Goal: Task Accomplishment & Management: Manage account settings

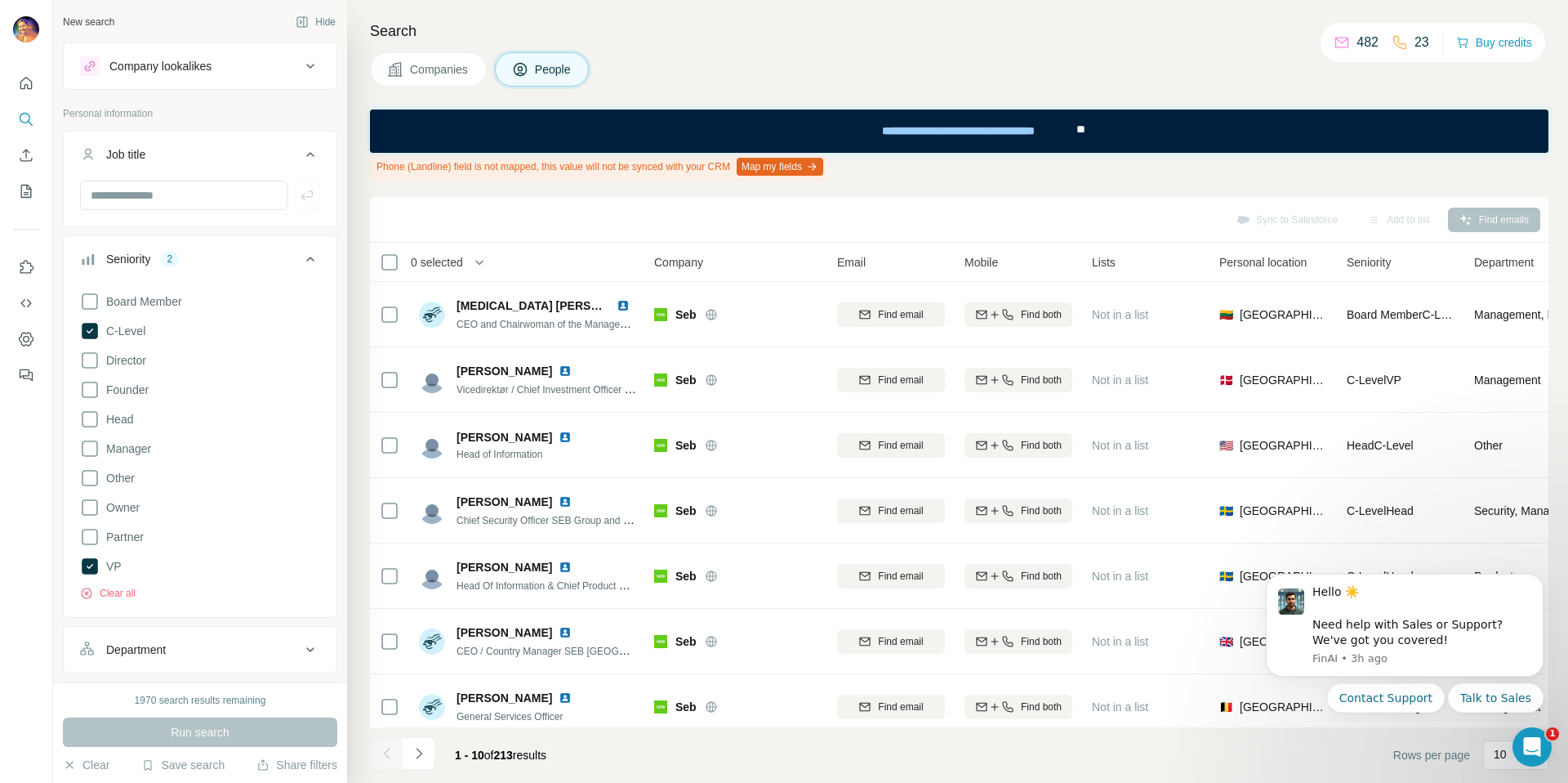
scroll to position [986, 0]
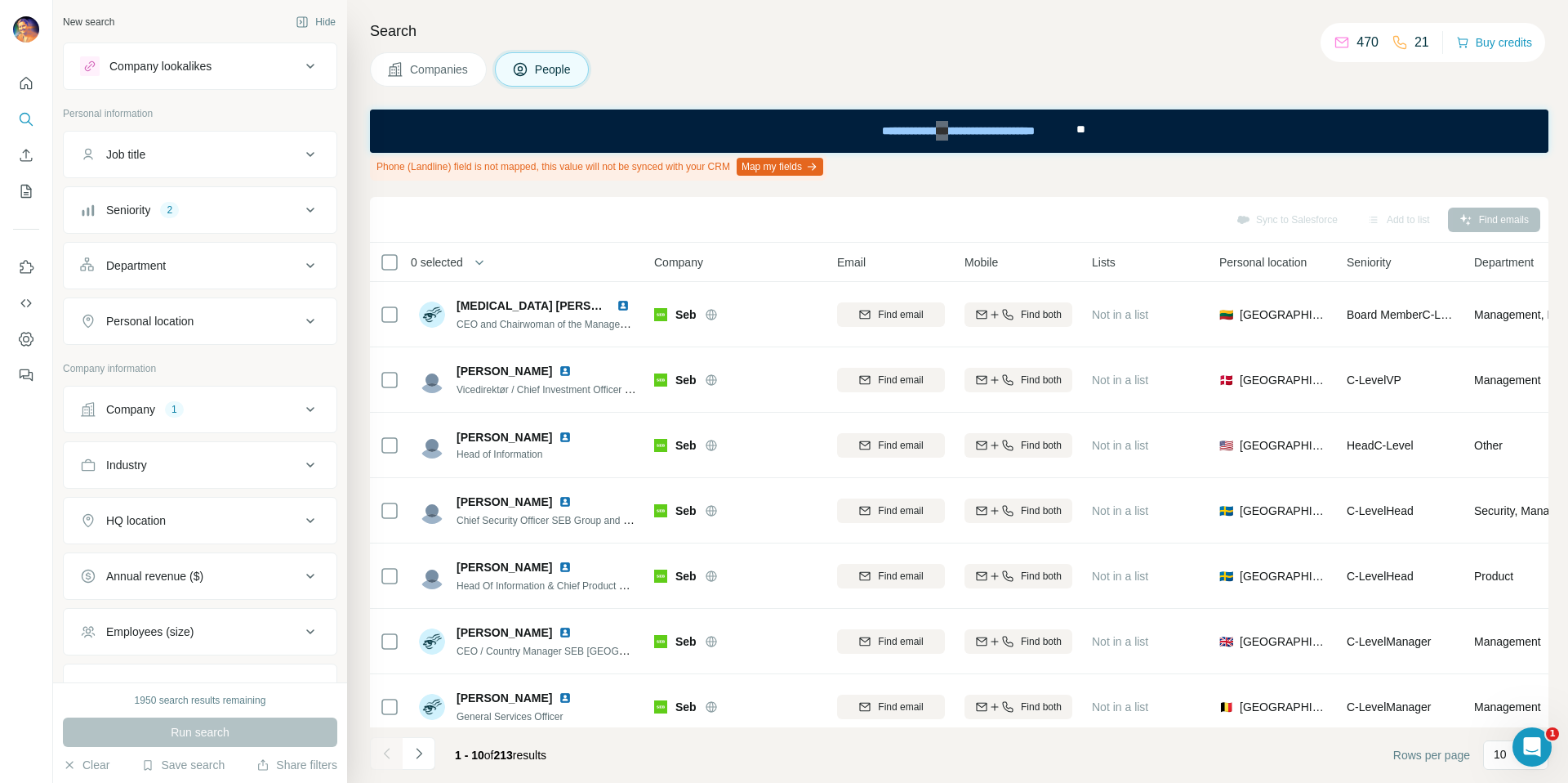
click at [192, 410] on div "Company 1" at bounding box center [190, 409] width 221 height 17
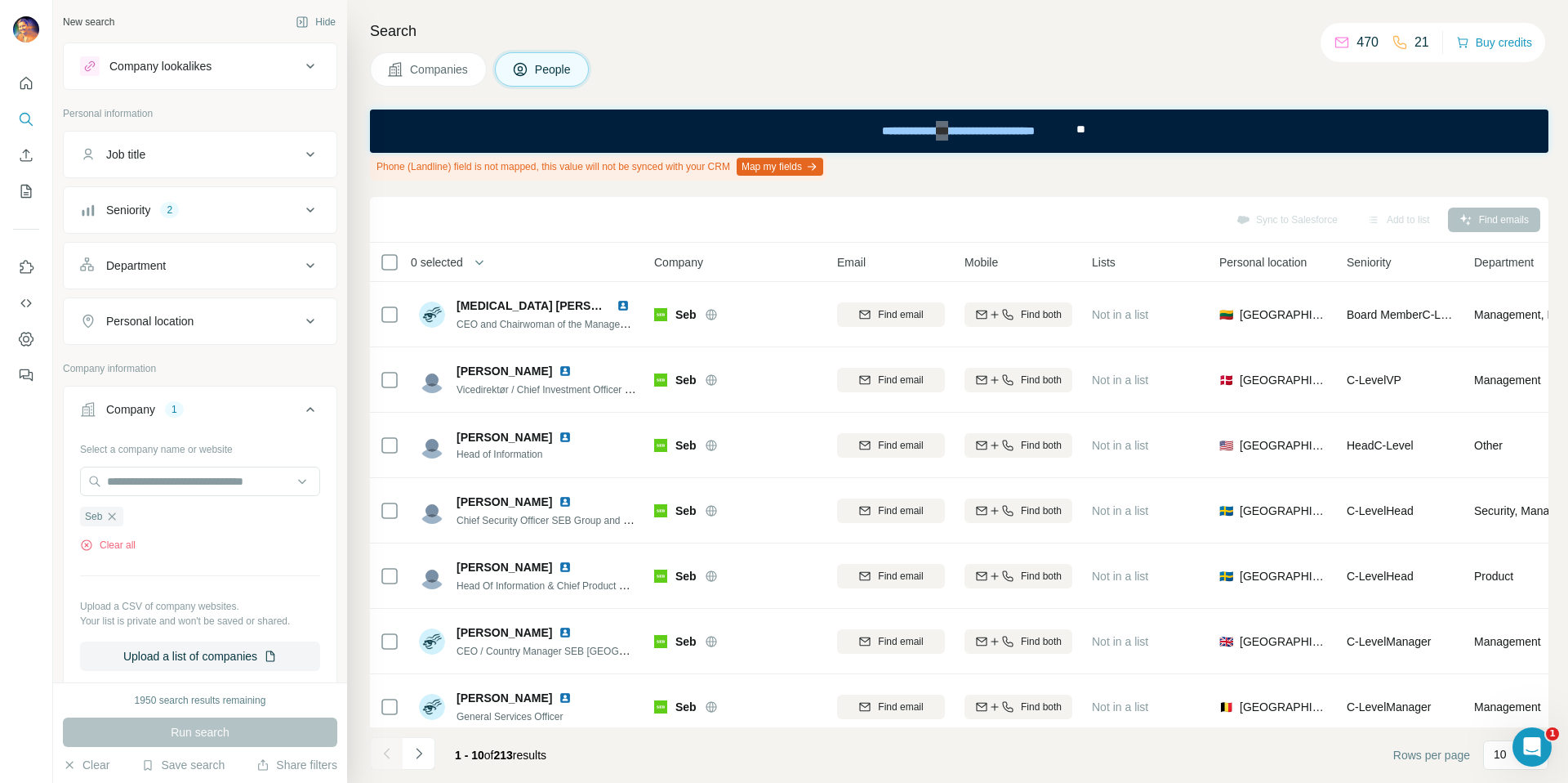
click at [240, 208] on div "Seniority 2" at bounding box center [190, 209] width 221 height 17
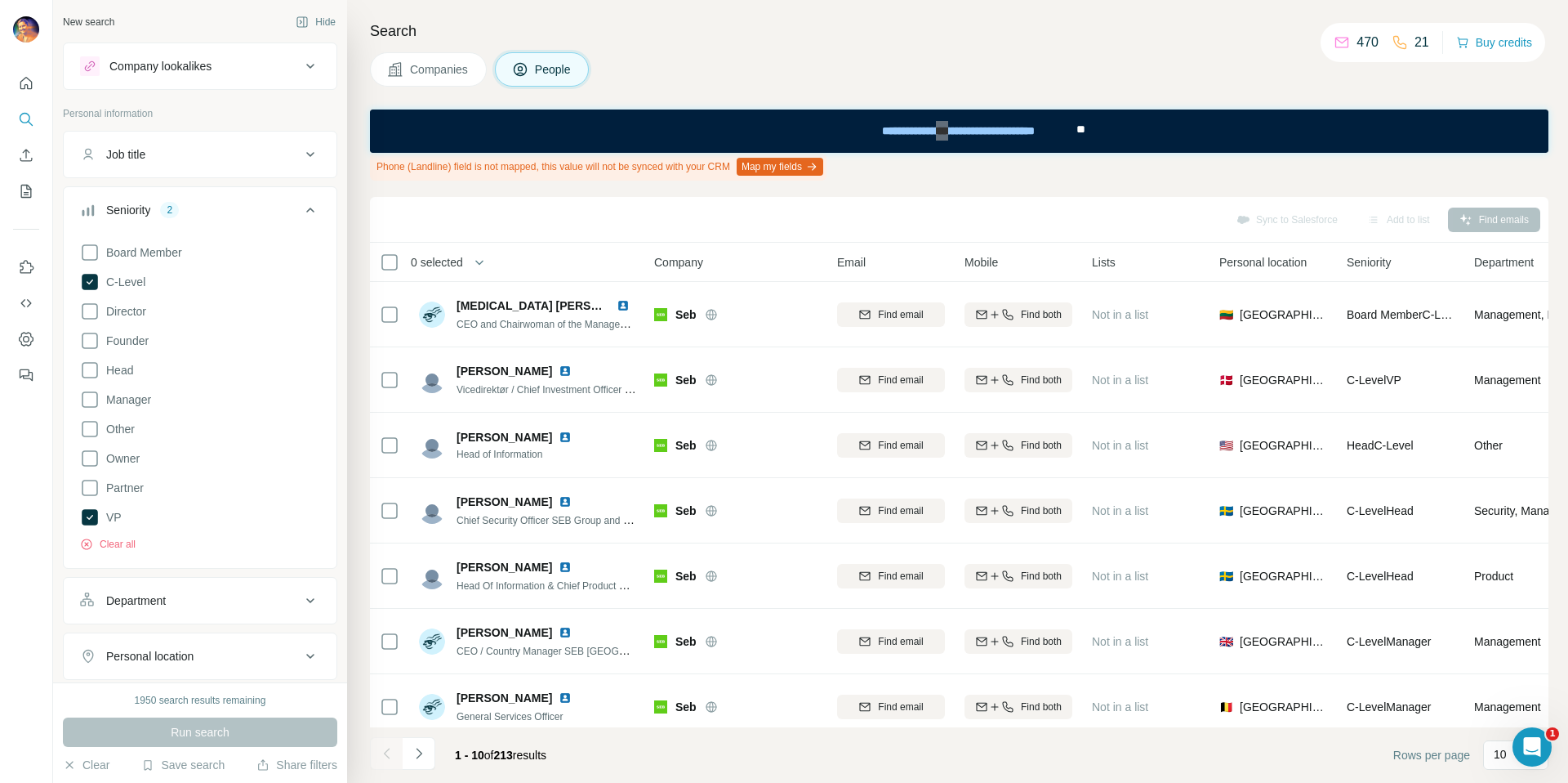
click at [271, 161] on div "Job title" at bounding box center [190, 154] width 221 height 17
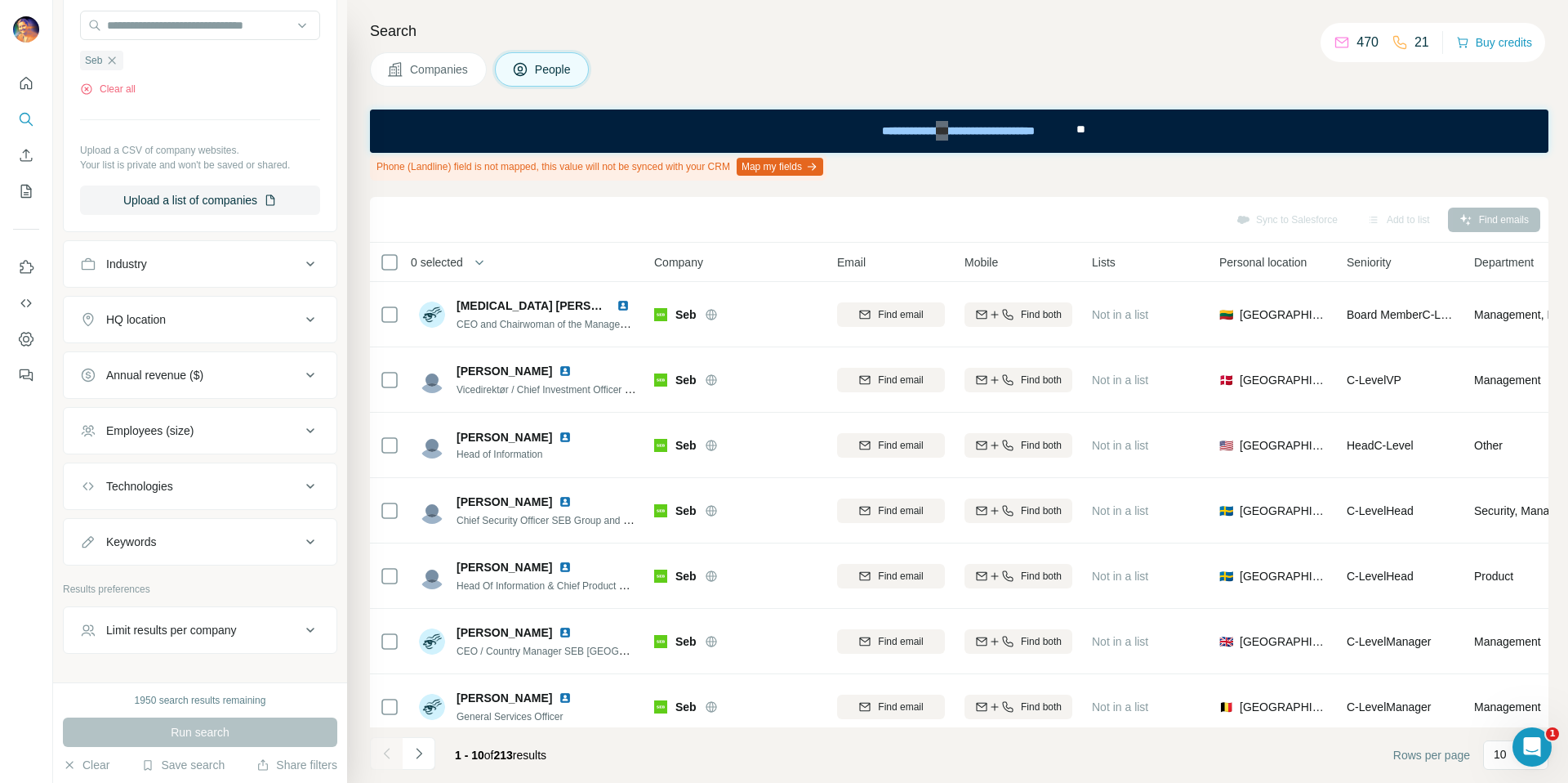
scroll to position [887, 0]
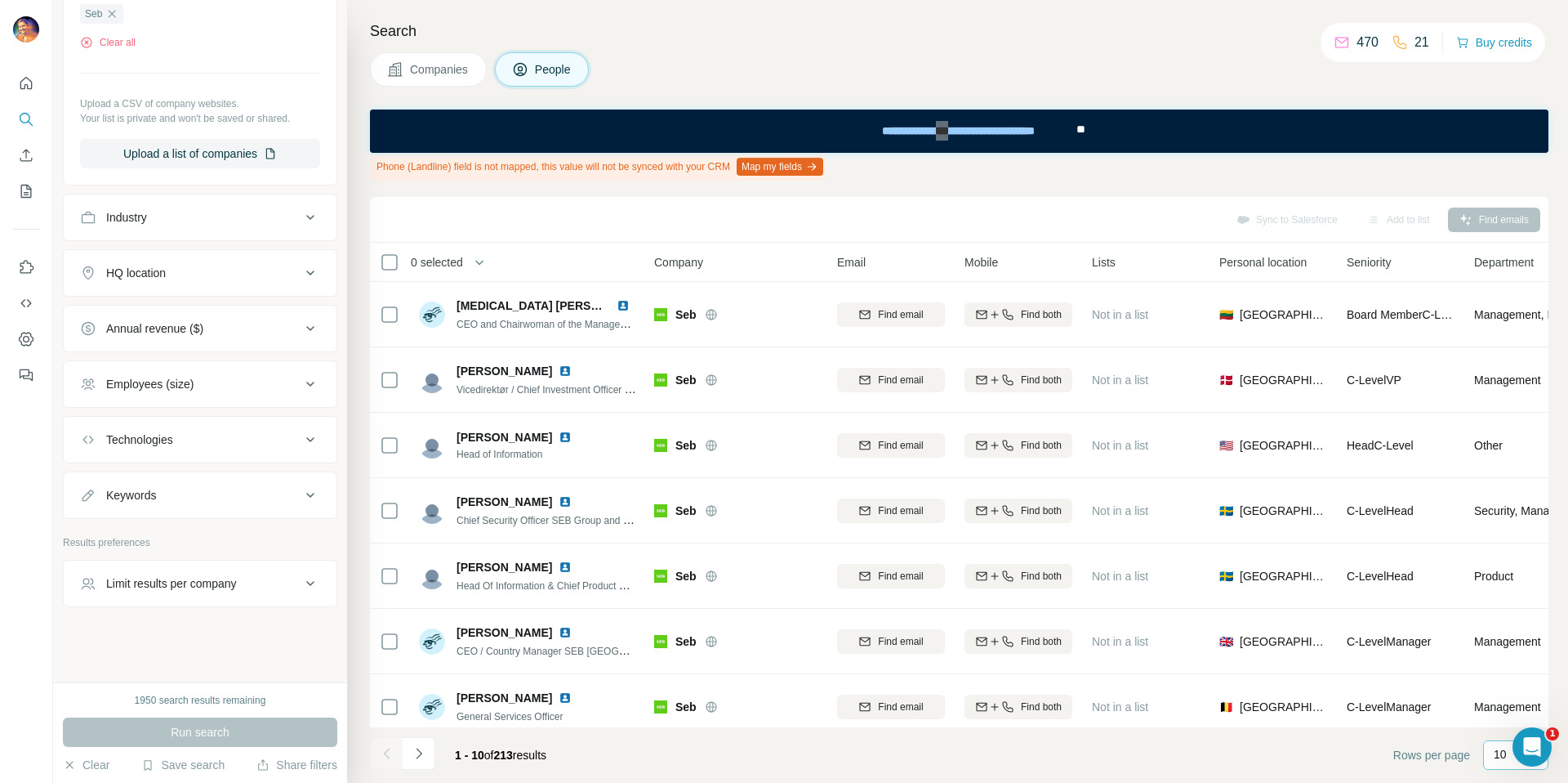
click at [1499, 753] on p "10" at bounding box center [1499, 754] width 13 height 17
click at [1510, 684] on p "20" at bounding box center [1503, 689] width 13 height 17
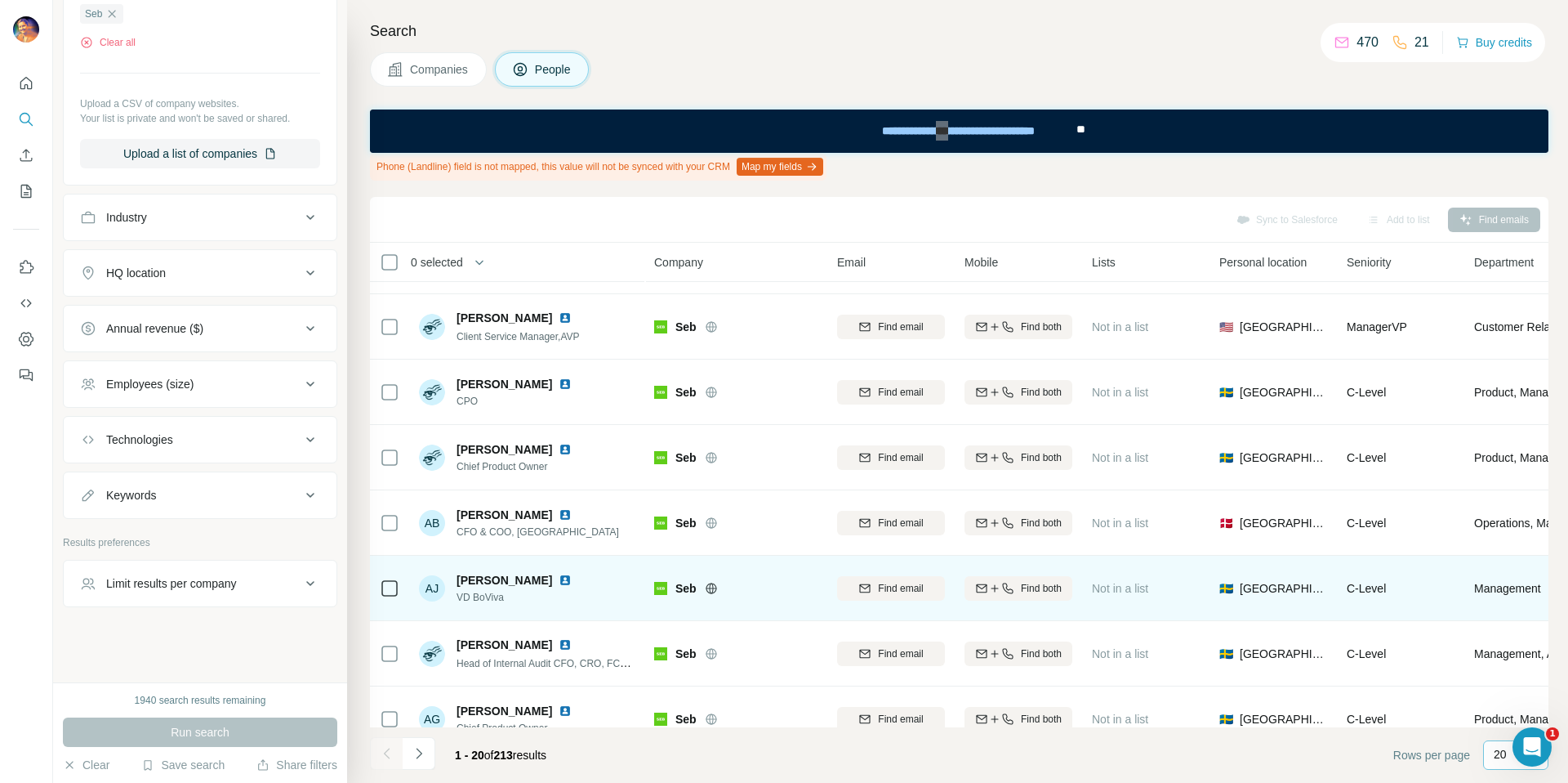
scroll to position [871, 0]
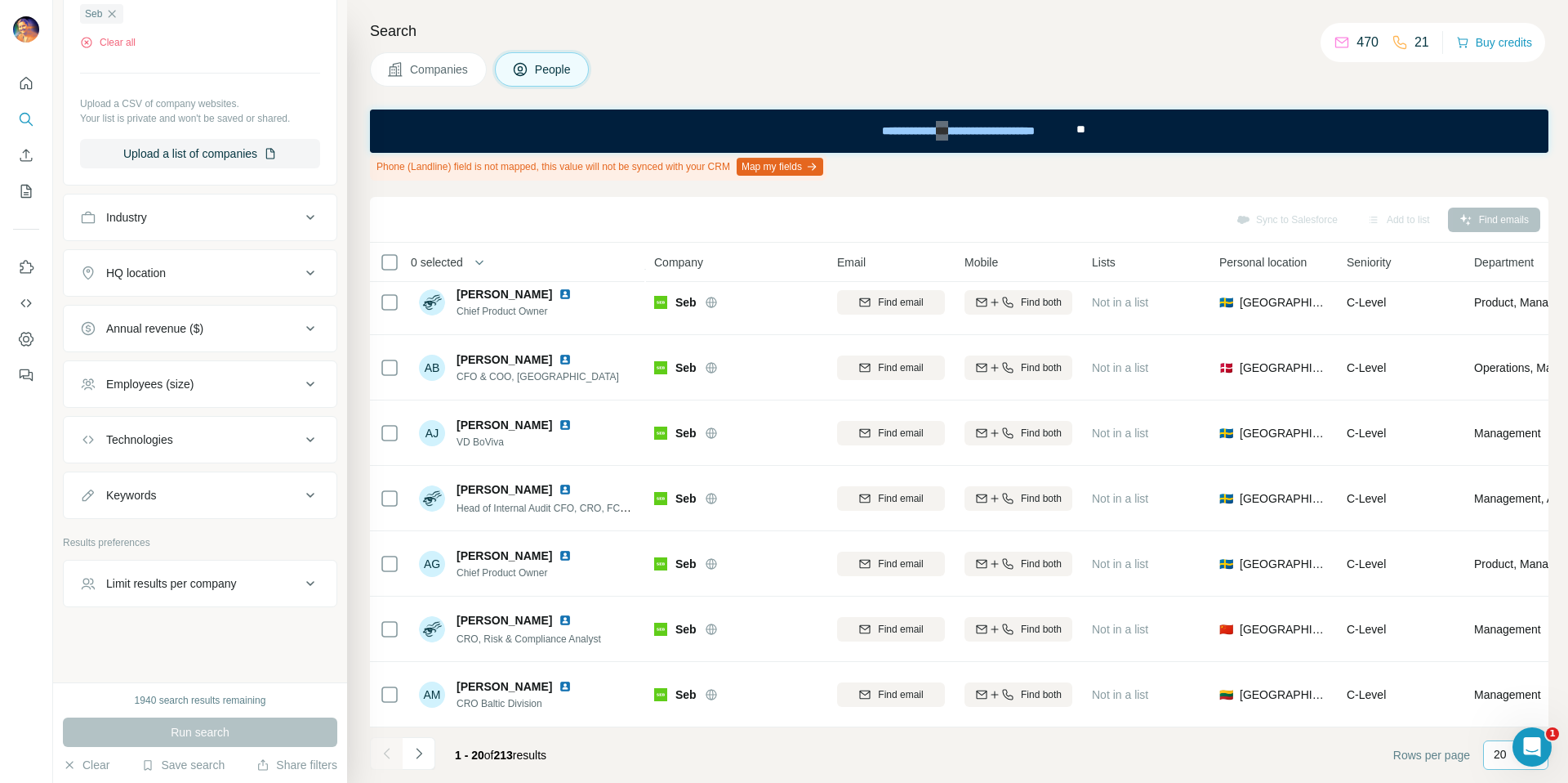
click at [1517, 228] on div "Sync to Salesforce Add to list Find emails" at bounding box center [959, 219] width 1162 height 28
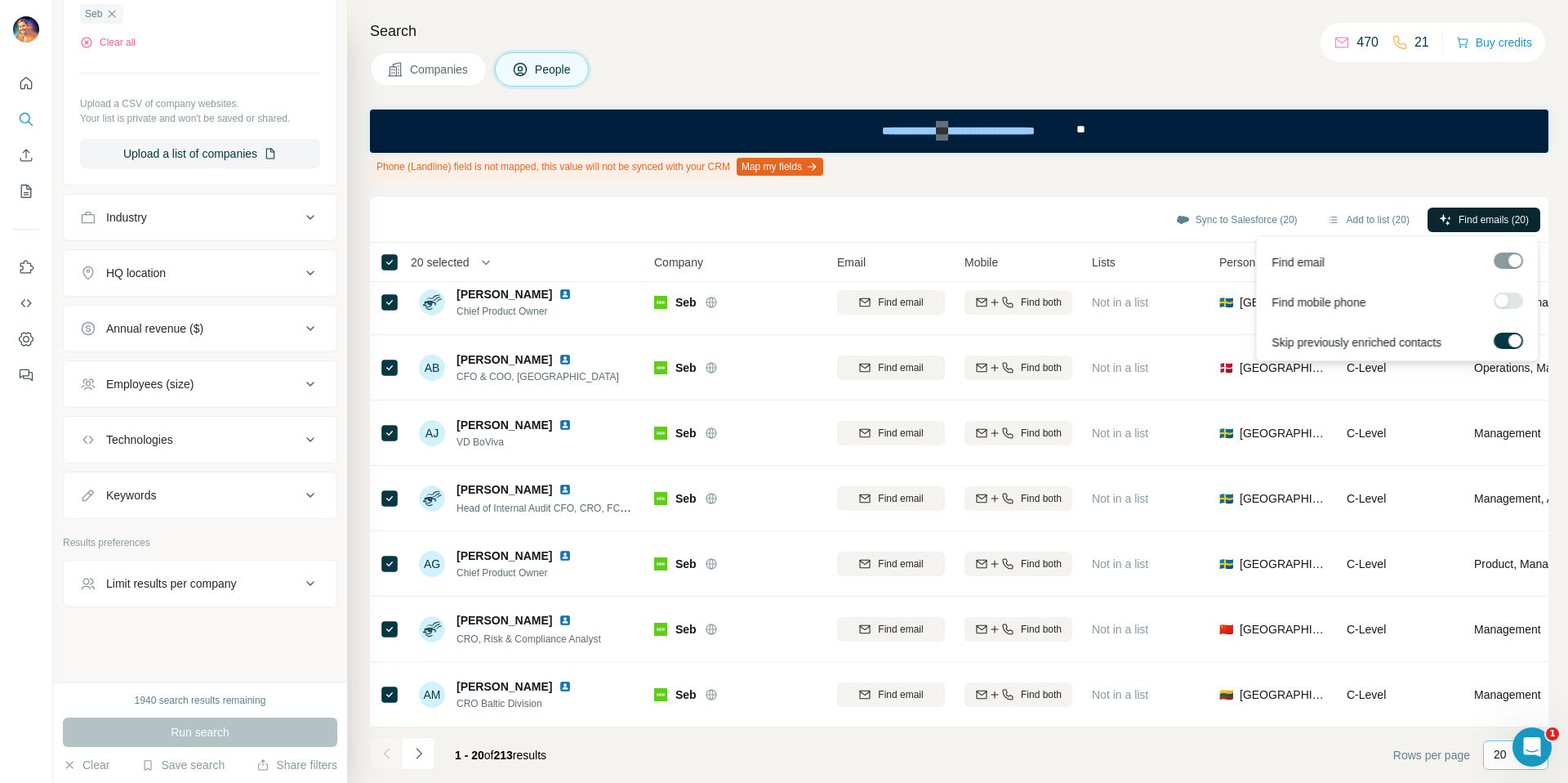
click at [1465, 215] on span "Find emails (20)" at bounding box center [1493, 219] width 70 height 15
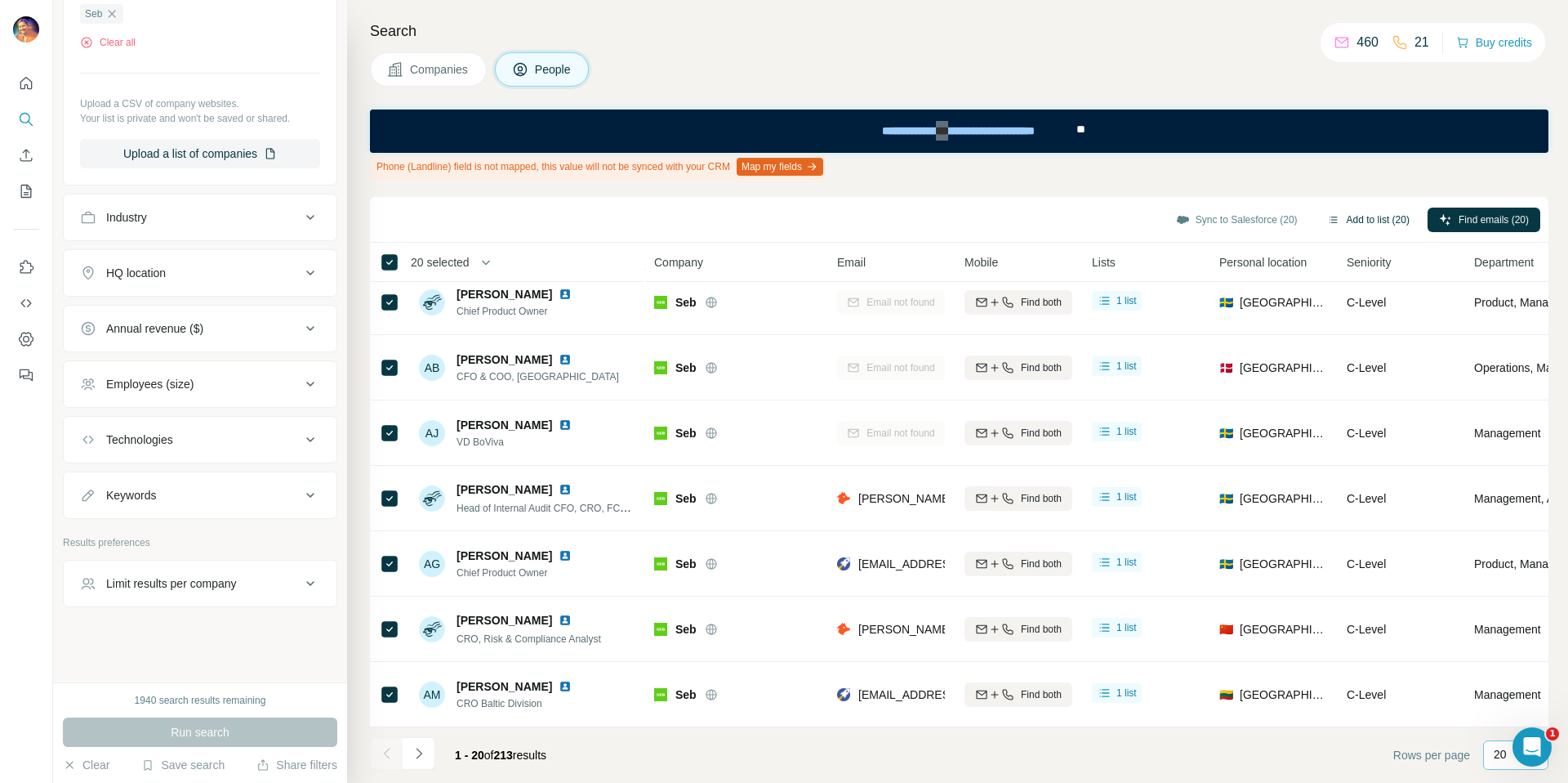
click at [1373, 221] on button "Add to list (20)" at bounding box center [1367, 219] width 105 height 24
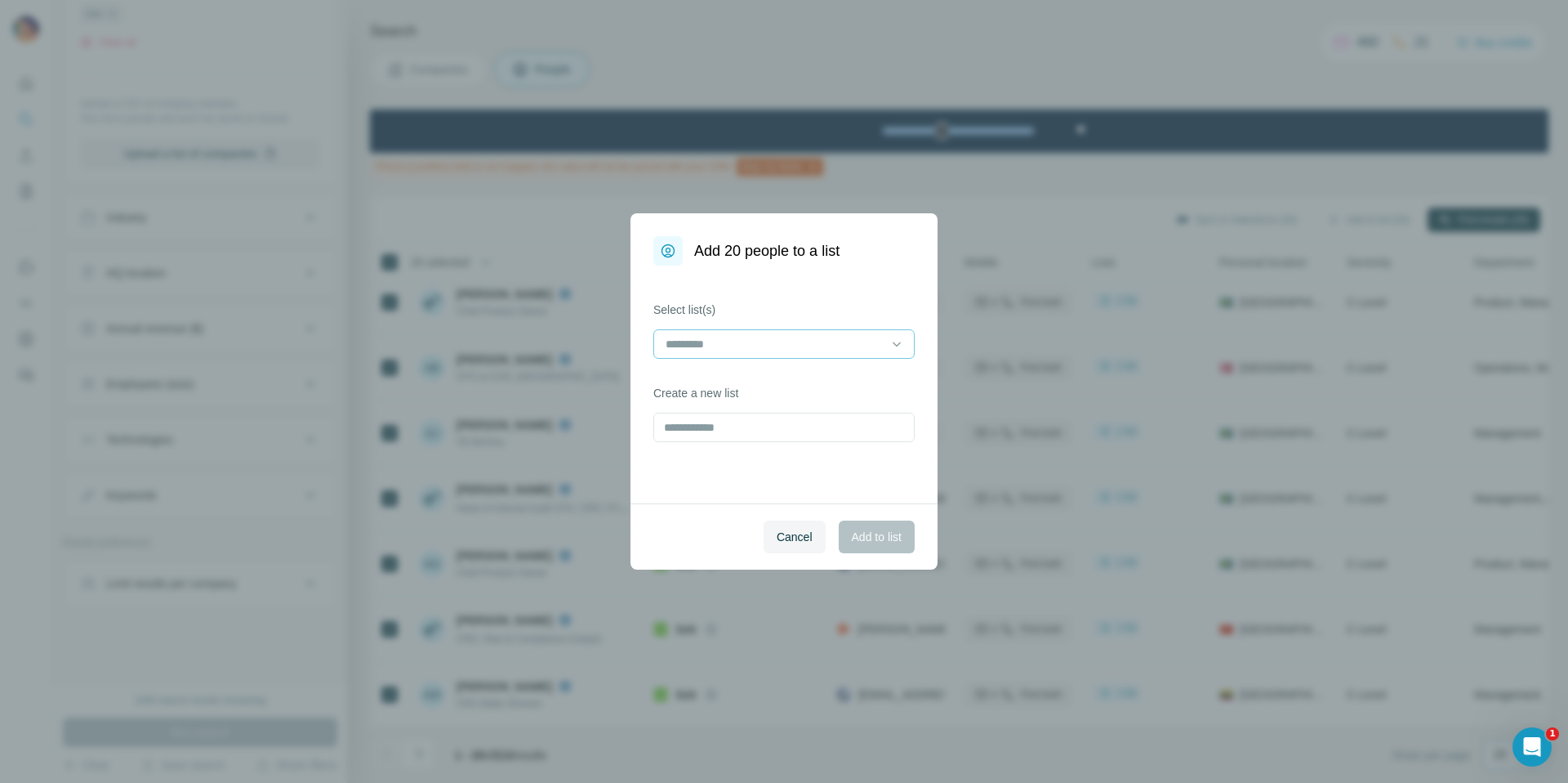
click at [742, 338] on input at bounding box center [774, 344] width 221 height 18
click at [736, 376] on p "List Export (Custom): [DATE] 15:31" at bounding box center [755, 381] width 178 height 17
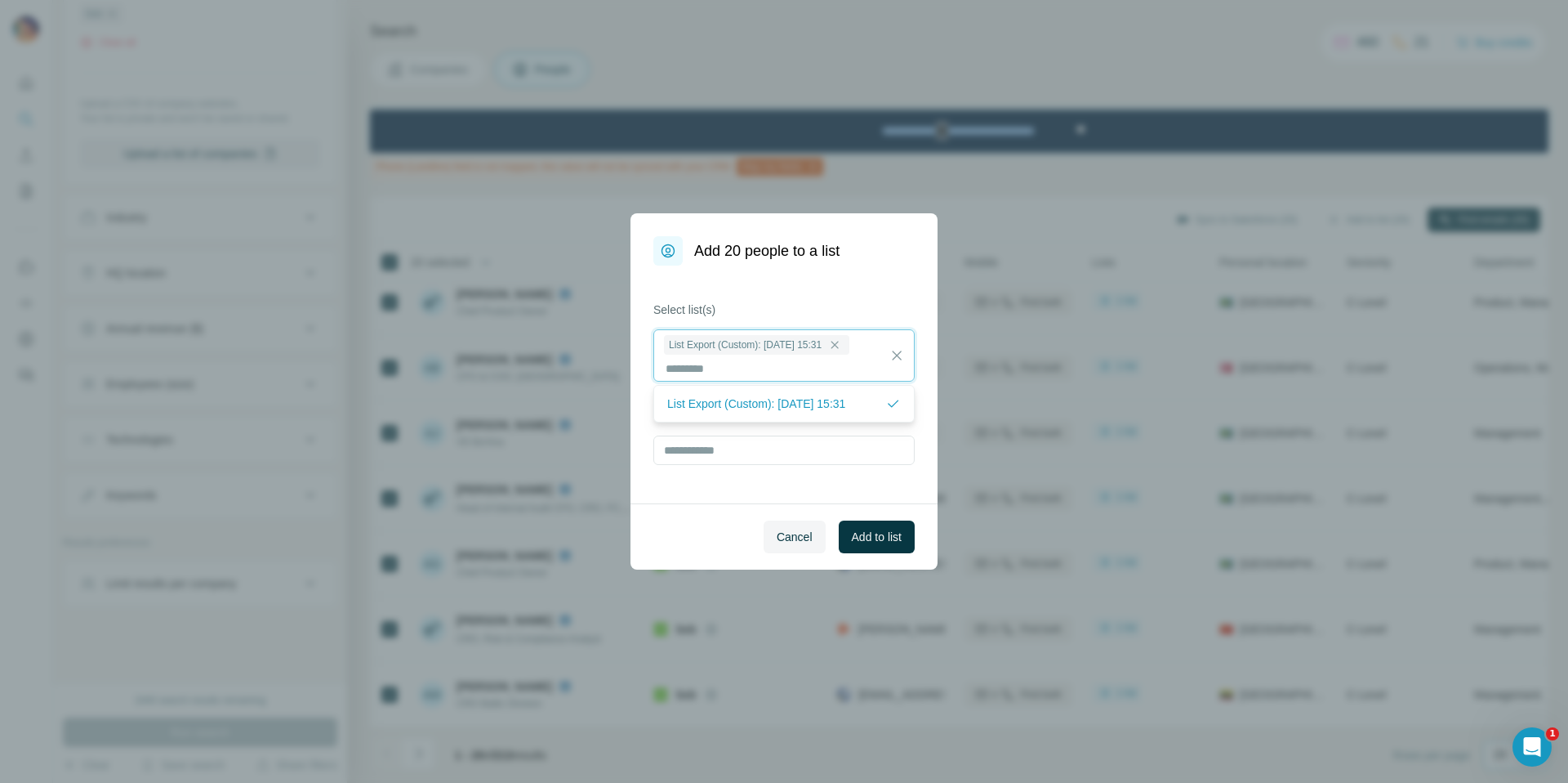
scroll to position [2, 0]
click at [841, 341] on icon at bounding box center [834, 343] width 13 height 13
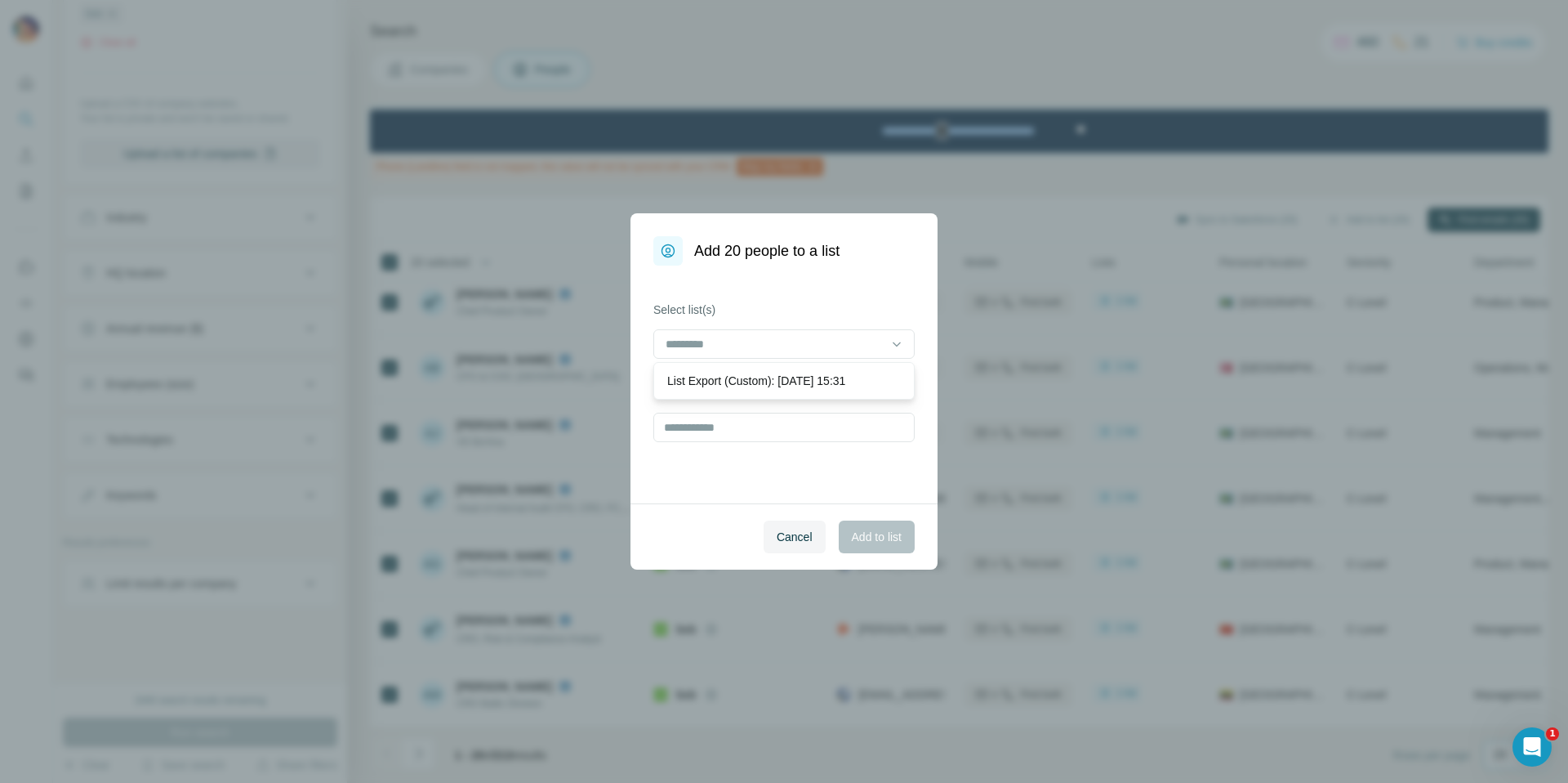
click at [744, 283] on div "Select list(s) Create a new list" at bounding box center [784, 385] width 307 height 238
click at [748, 431] on input "text" at bounding box center [784, 428] width 261 height 29
type input "**********"
click at [861, 536] on span "Add to list" at bounding box center [876, 537] width 50 height 17
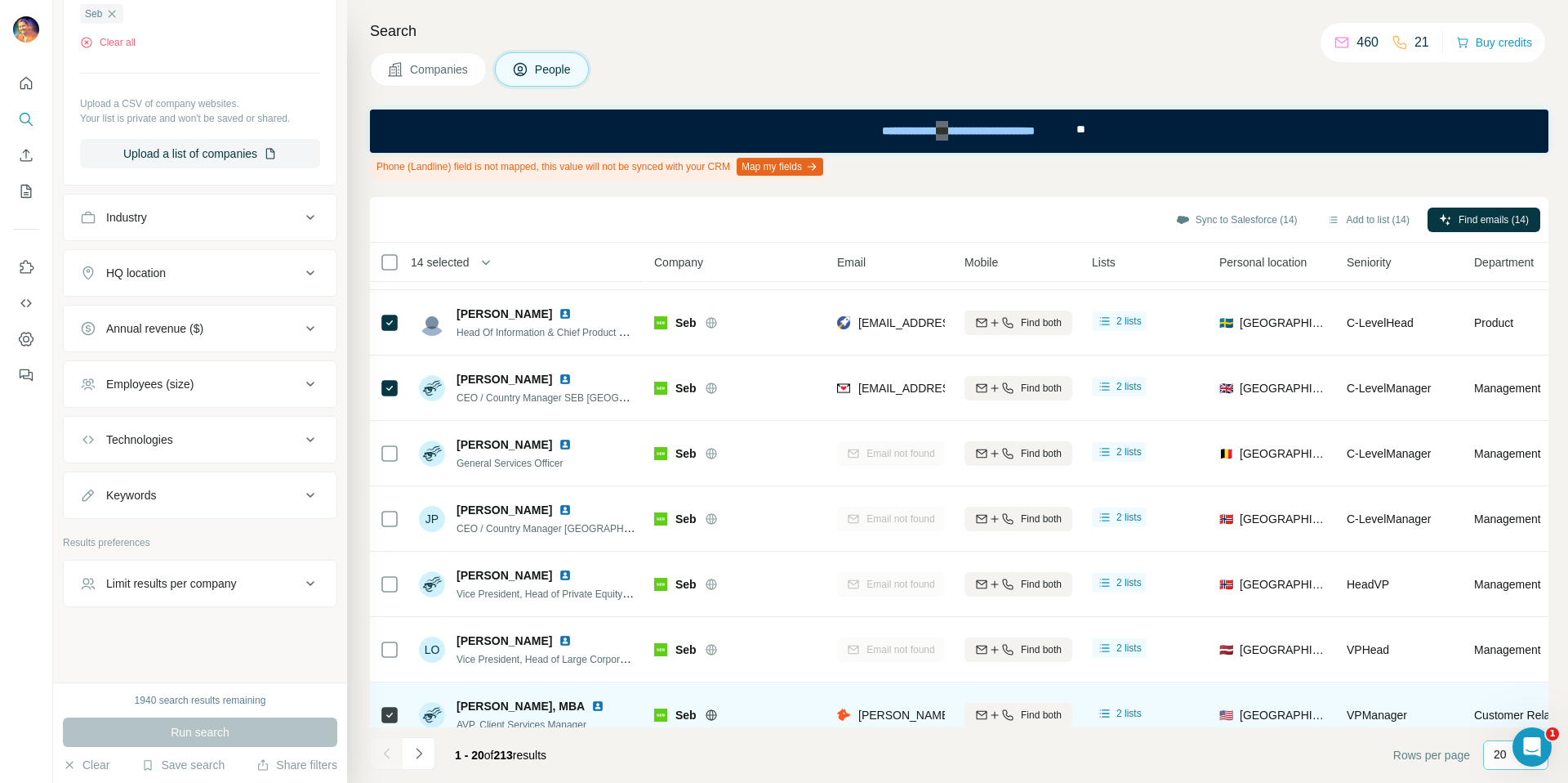
scroll to position [330, 0]
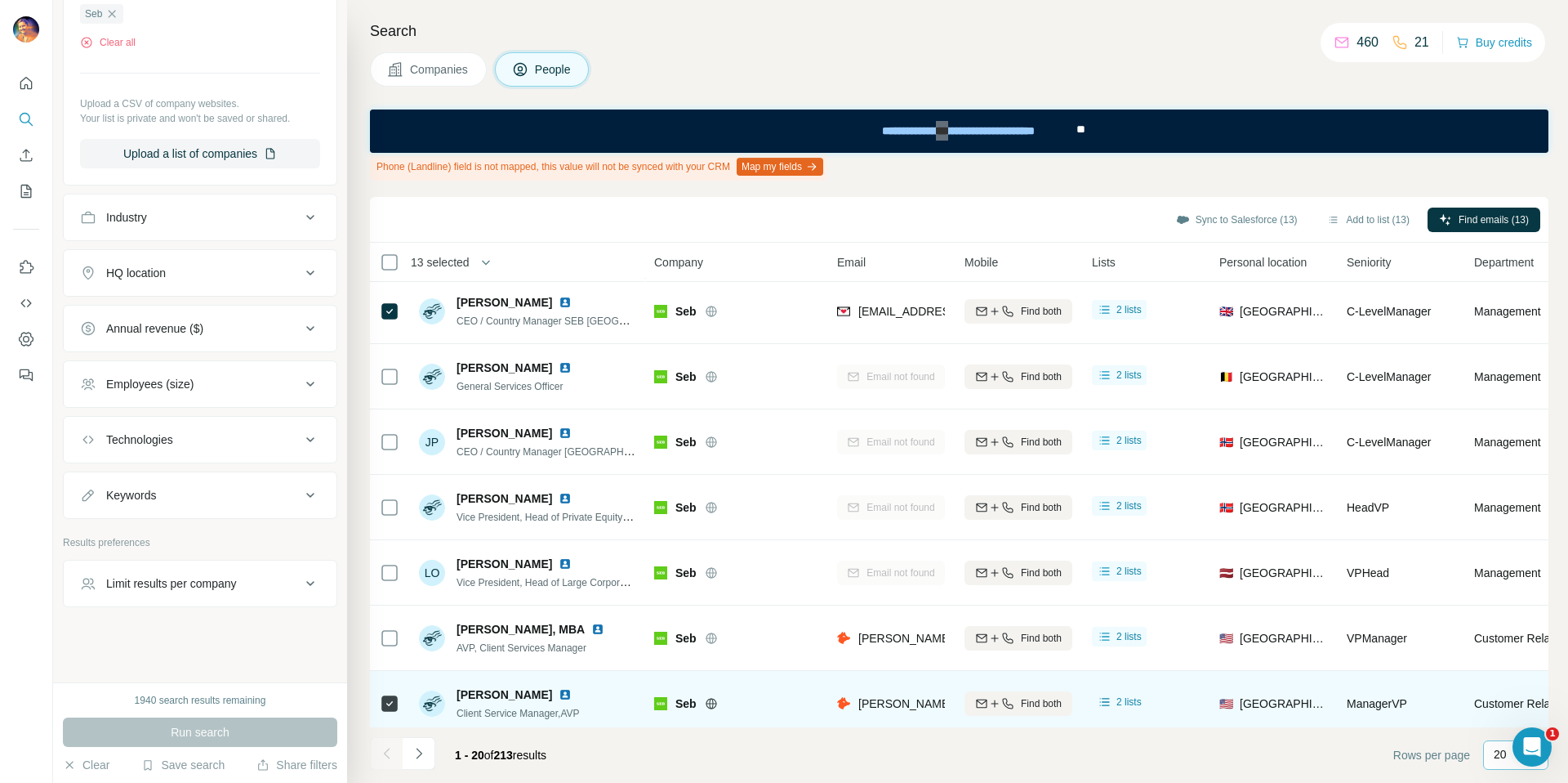
click at [387, 713] on icon at bounding box center [389, 703] width 19 height 19
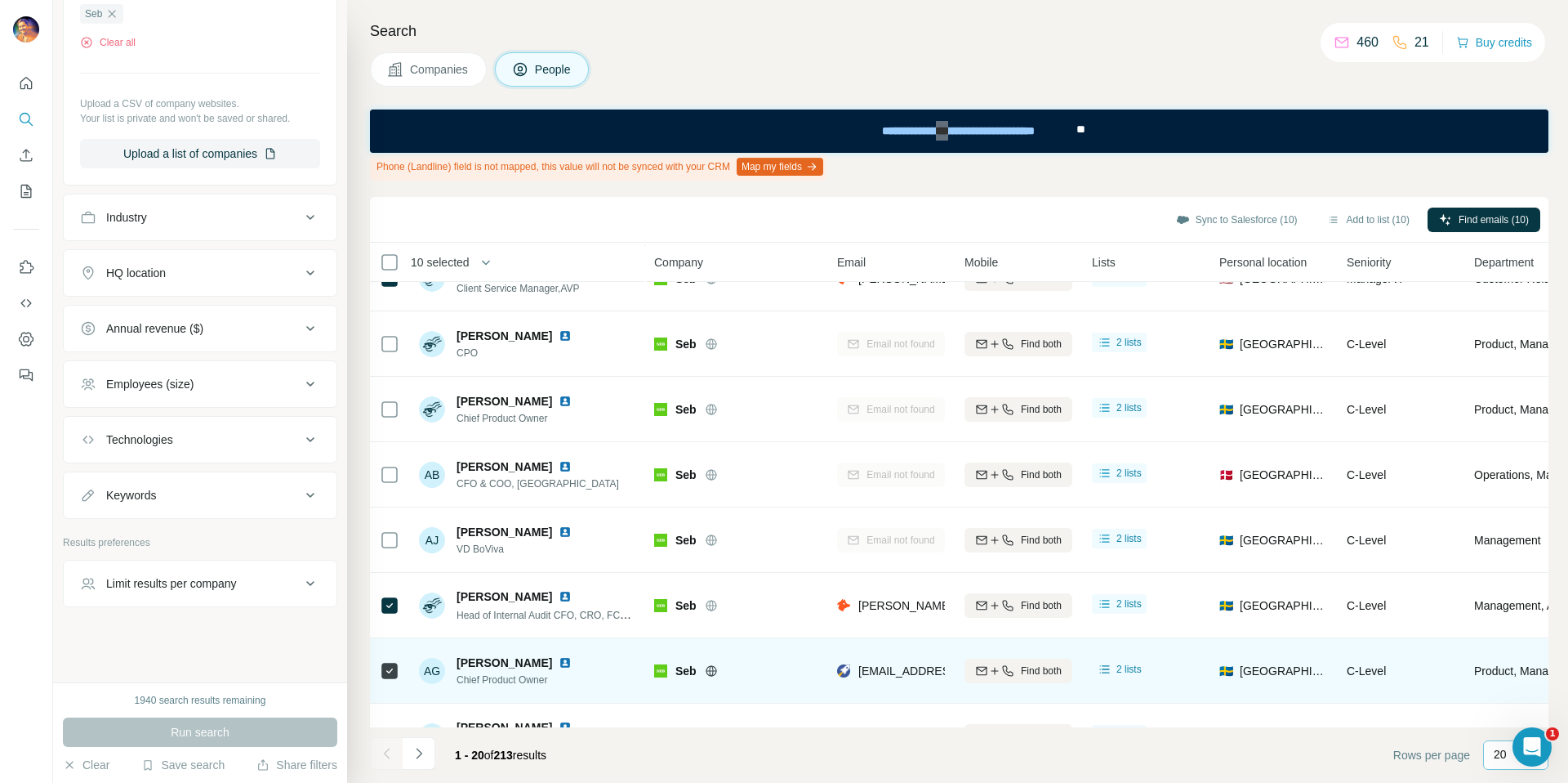
scroll to position [871, 0]
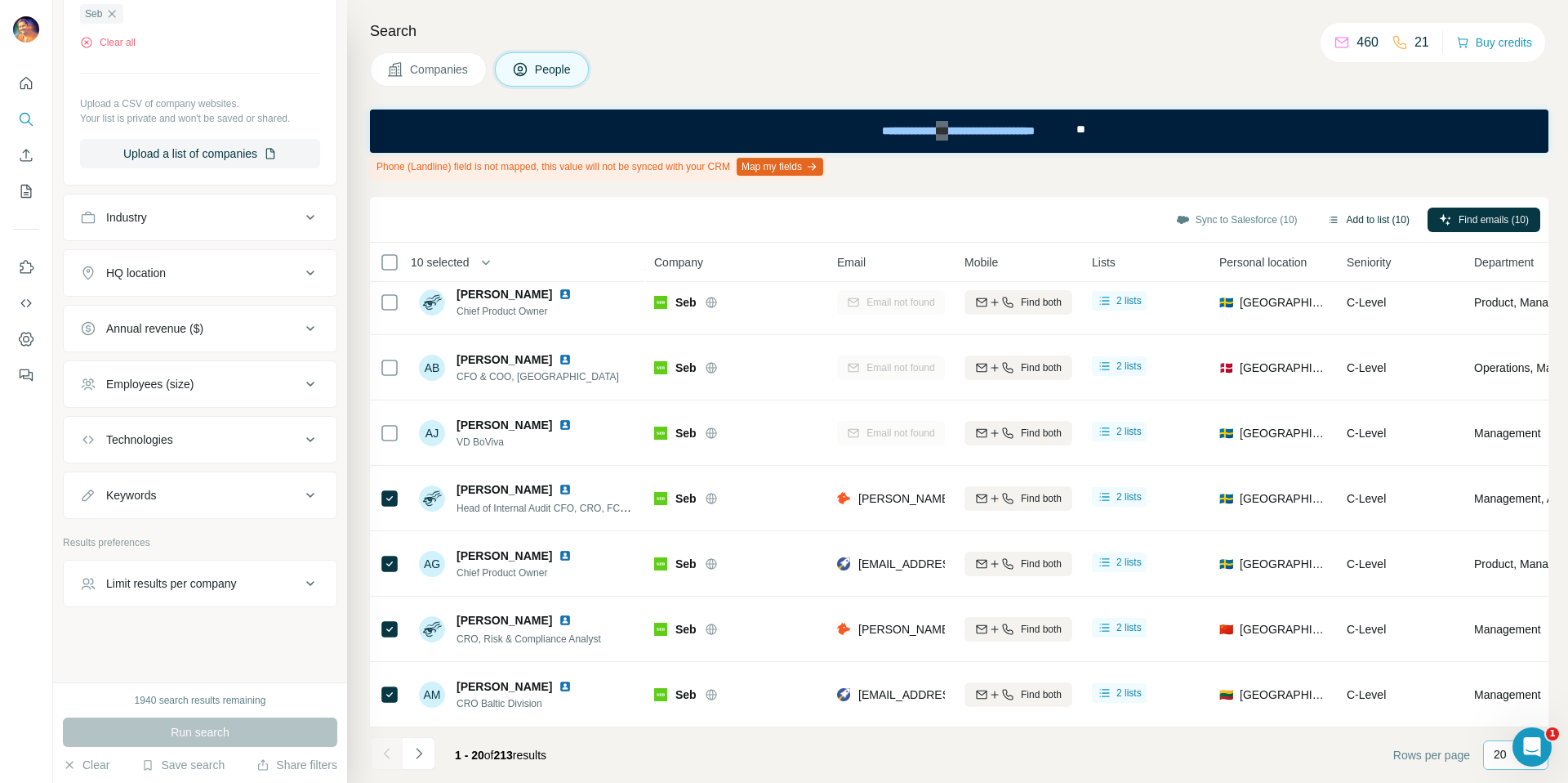
click at [1363, 223] on button "Add to list (10)" at bounding box center [1367, 219] width 105 height 24
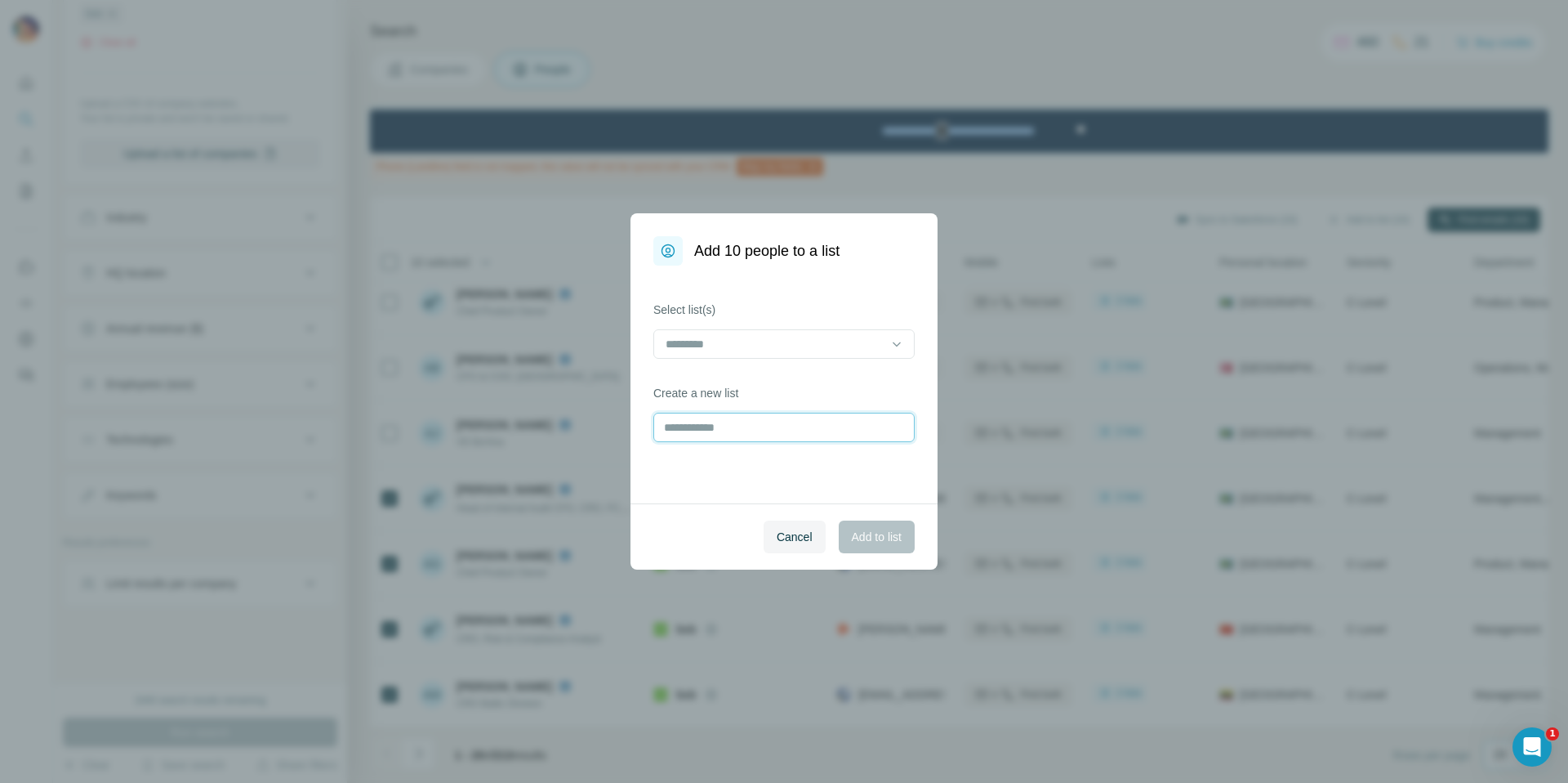
click at [768, 429] on input "text" at bounding box center [784, 428] width 261 height 29
click at [722, 435] on input "text" at bounding box center [784, 428] width 261 height 29
type input "*"
type input "**********"
click at [886, 533] on span "Add to list" at bounding box center [876, 537] width 50 height 17
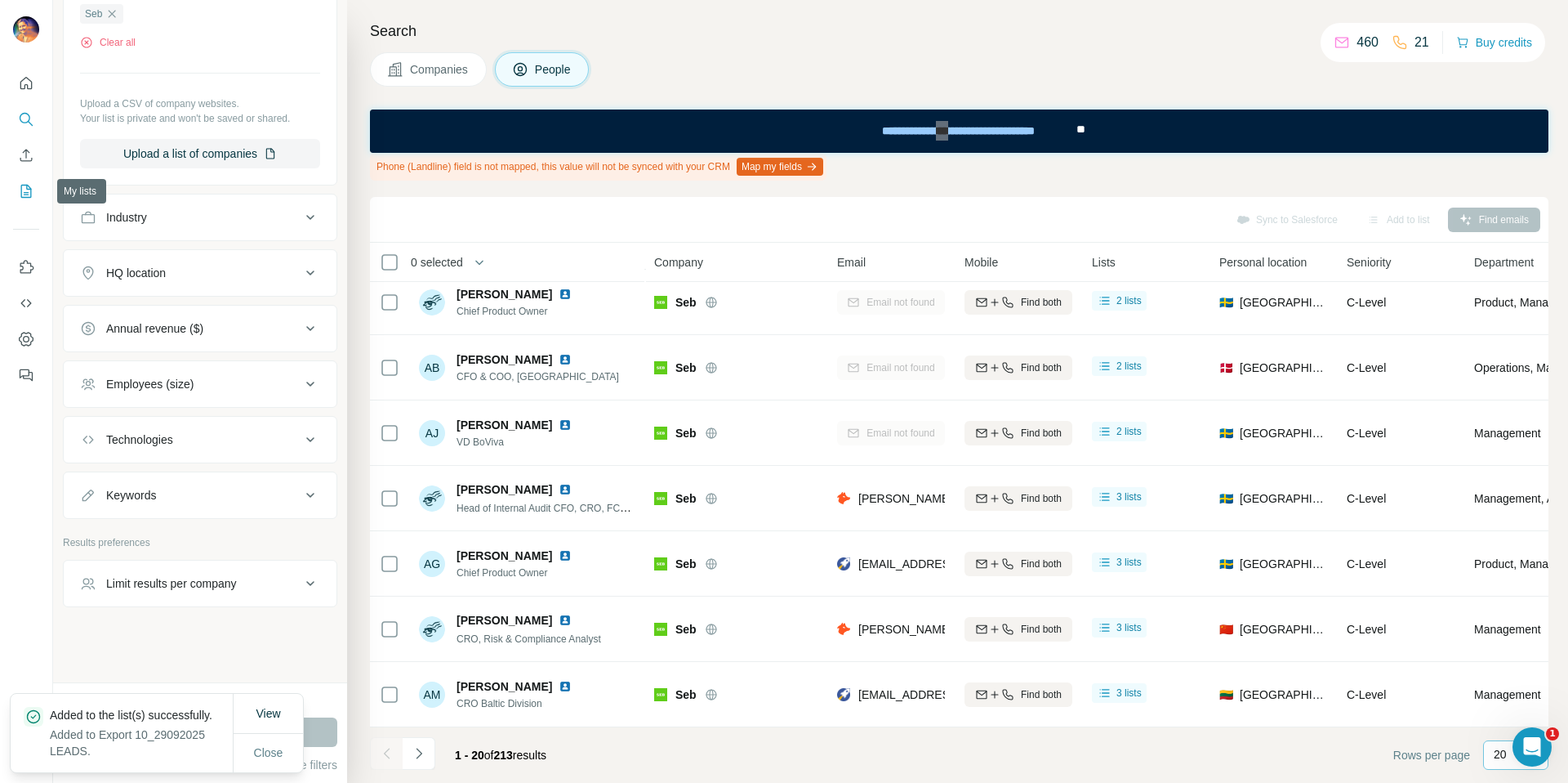
click at [20, 191] on icon "My lists" at bounding box center [25, 191] width 17 height 17
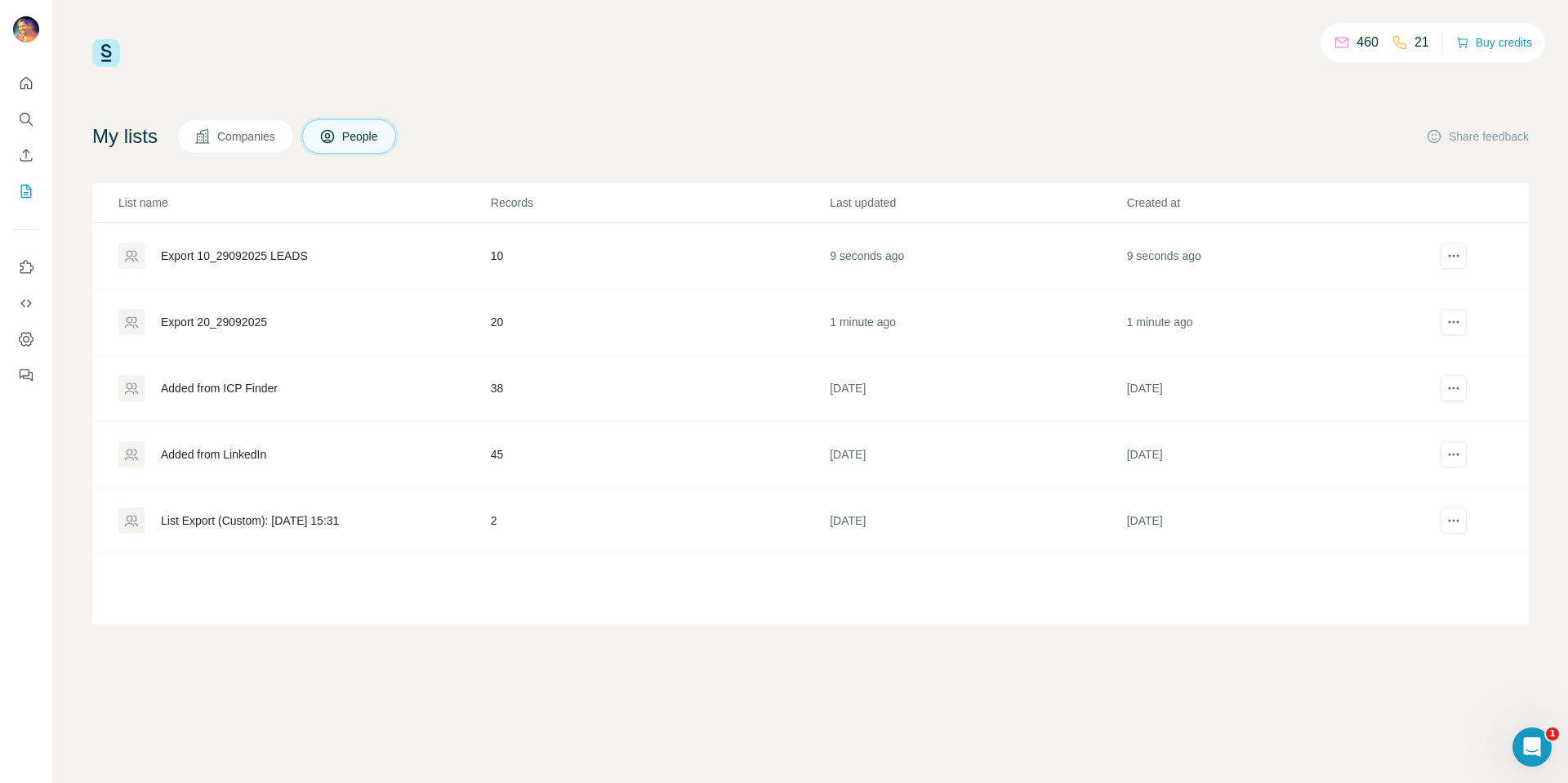
click at [255, 259] on div "Export 10_29092025 LEADS" at bounding box center [234, 255] width 147 height 17
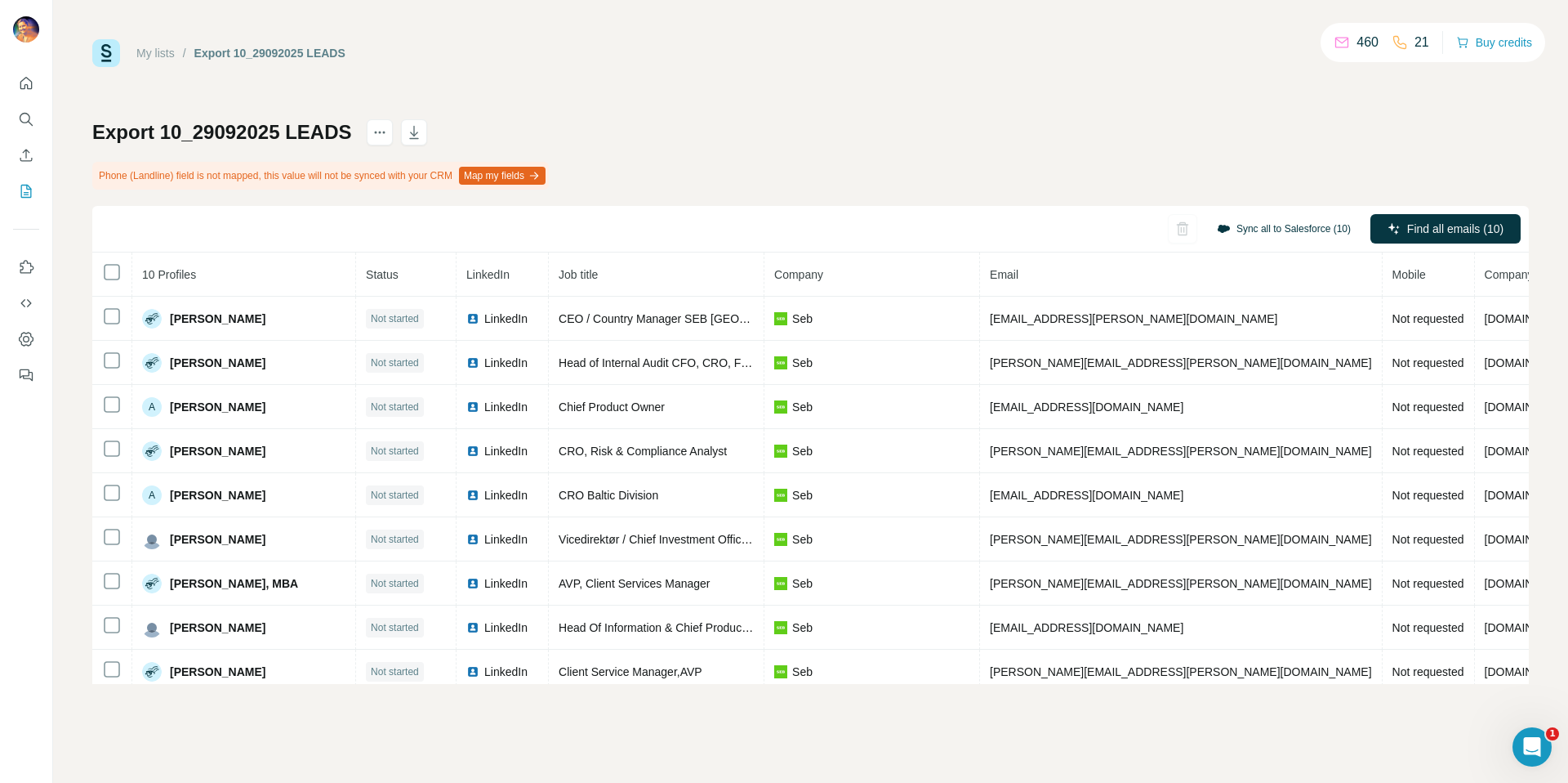
click at [1291, 221] on button "Sync all to Salesforce (10)" at bounding box center [1283, 228] width 157 height 24
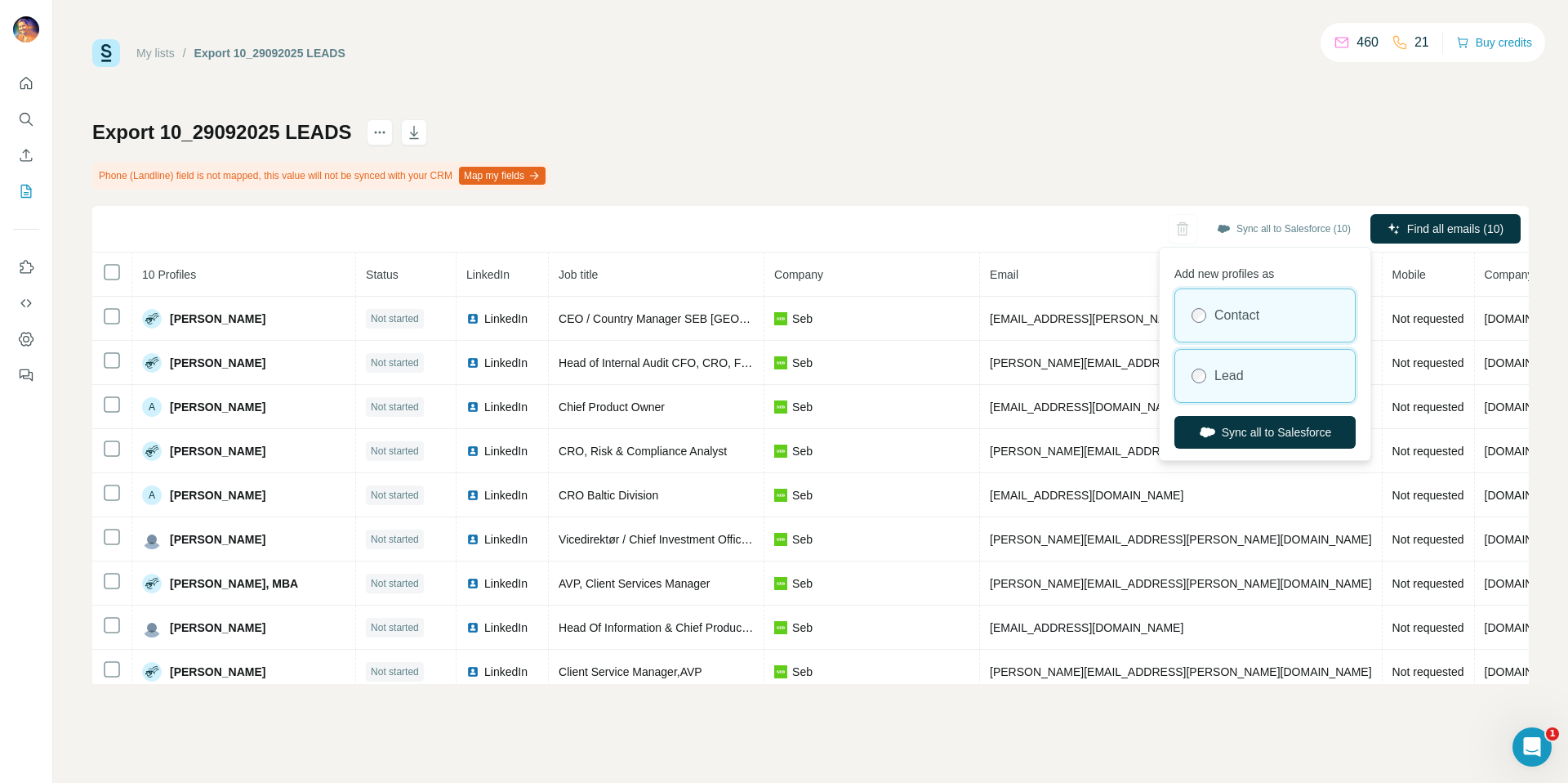
click at [1235, 382] on label "Lead" at bounding box center [1228, 376] width 29 height 19
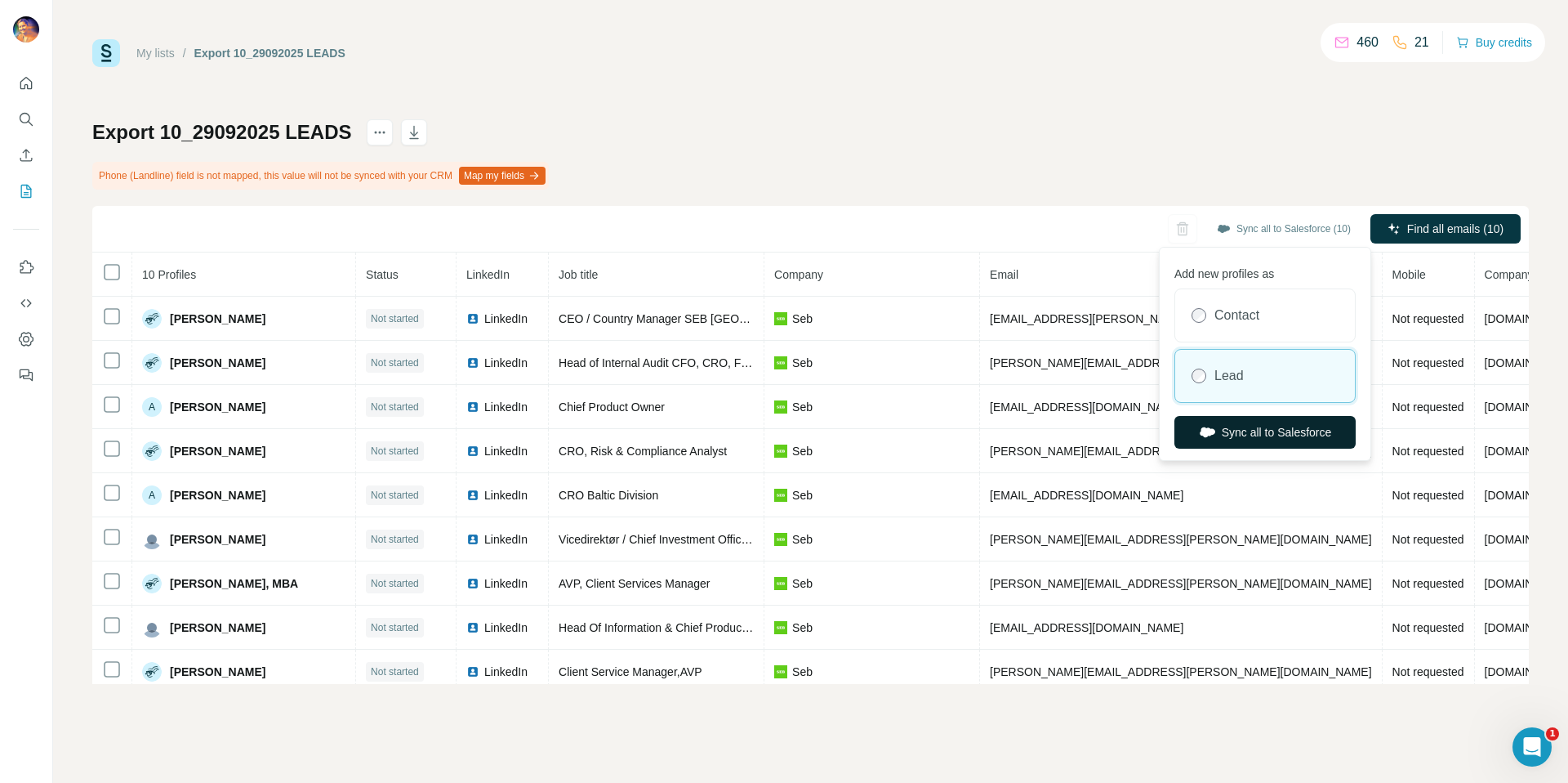
click at [1244, 429] on button "Sync all to Salesforce" at bounding box center [1264, 432] width 181 height 33
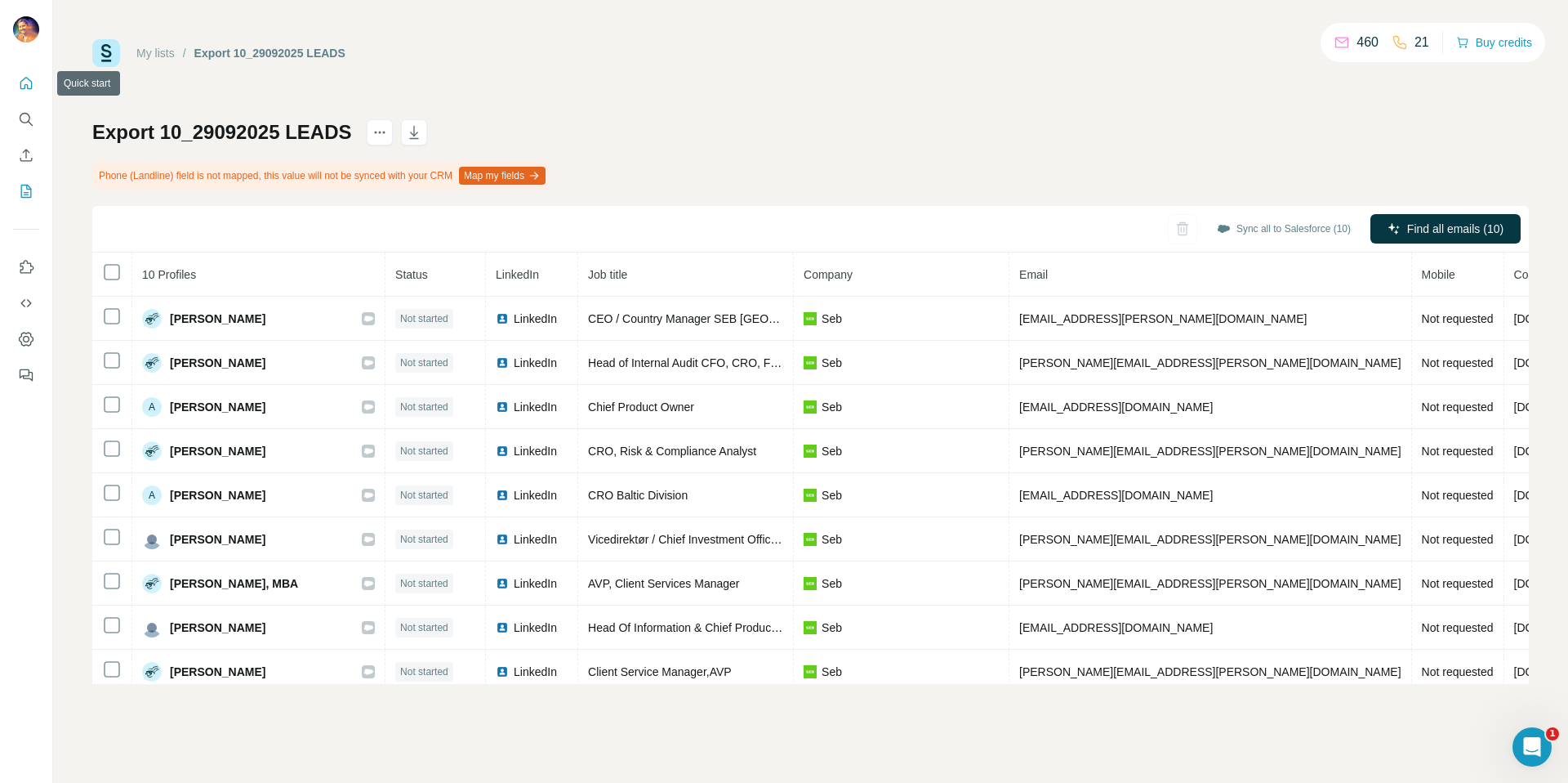
click at [21, 87] on icon "Quick start" at bounding box center [25, 83] width 17 height 17
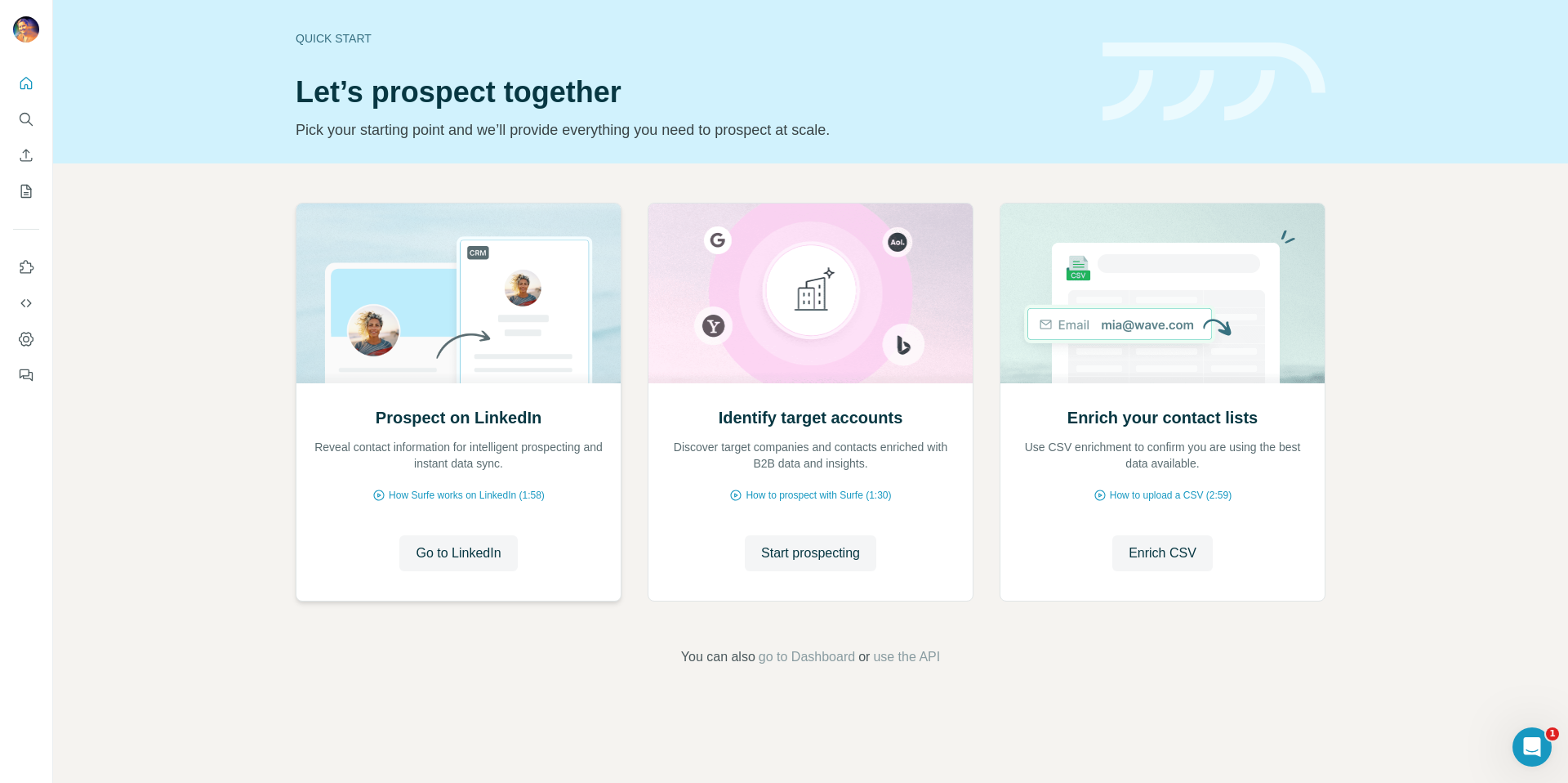
click at [476, 572] on div "Prospect on LinkedIn Reveal contact information for intelligent prospecting and…" at bounding box center [458, 491] width 324 height 217
click at [816, 547] on span "Start prospecting" at bounding box center [811, 553] width 99 height 19
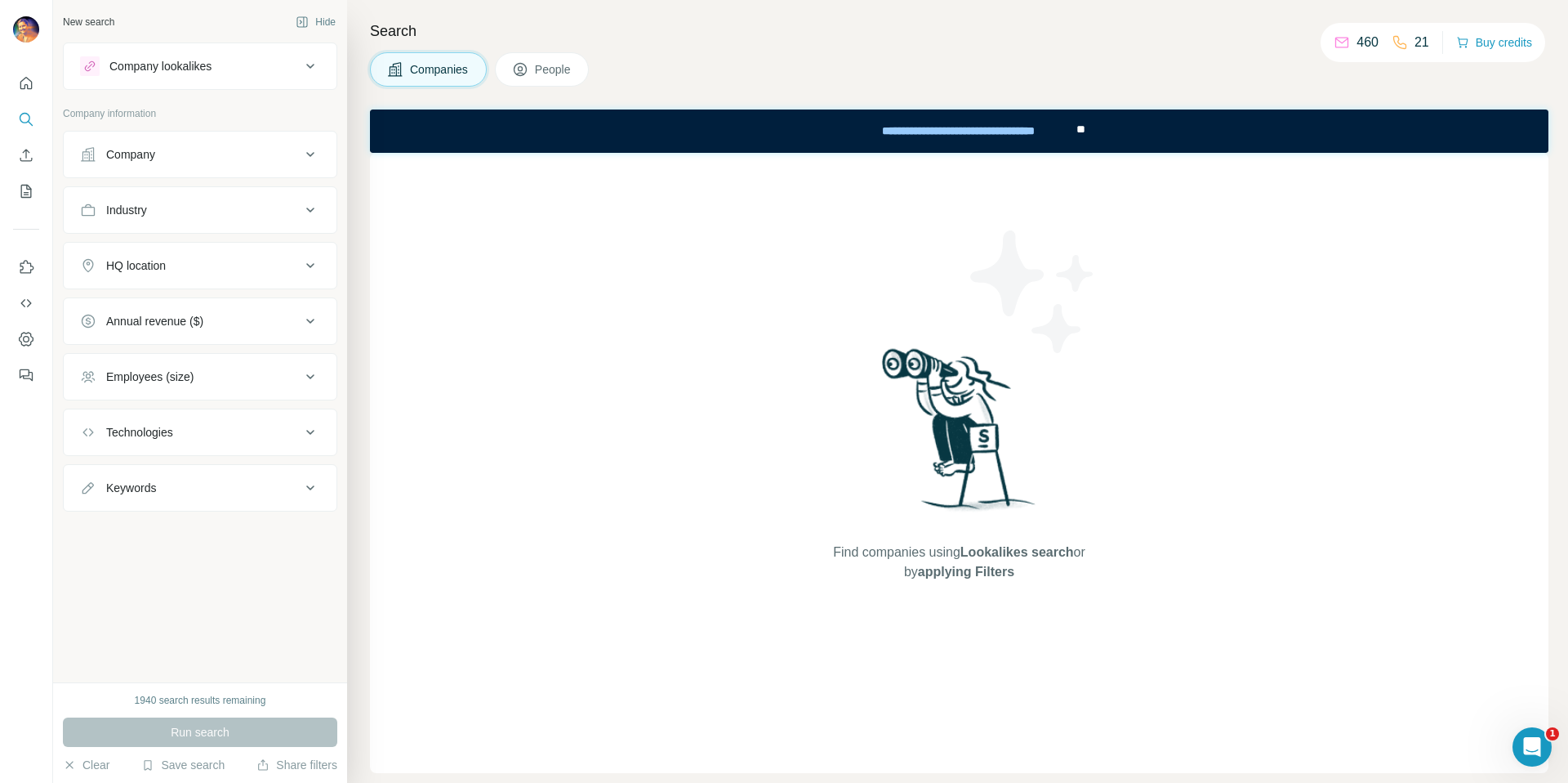
click at [560, 72] on span "People" at bounding box center [553, 69] width 38 height 17
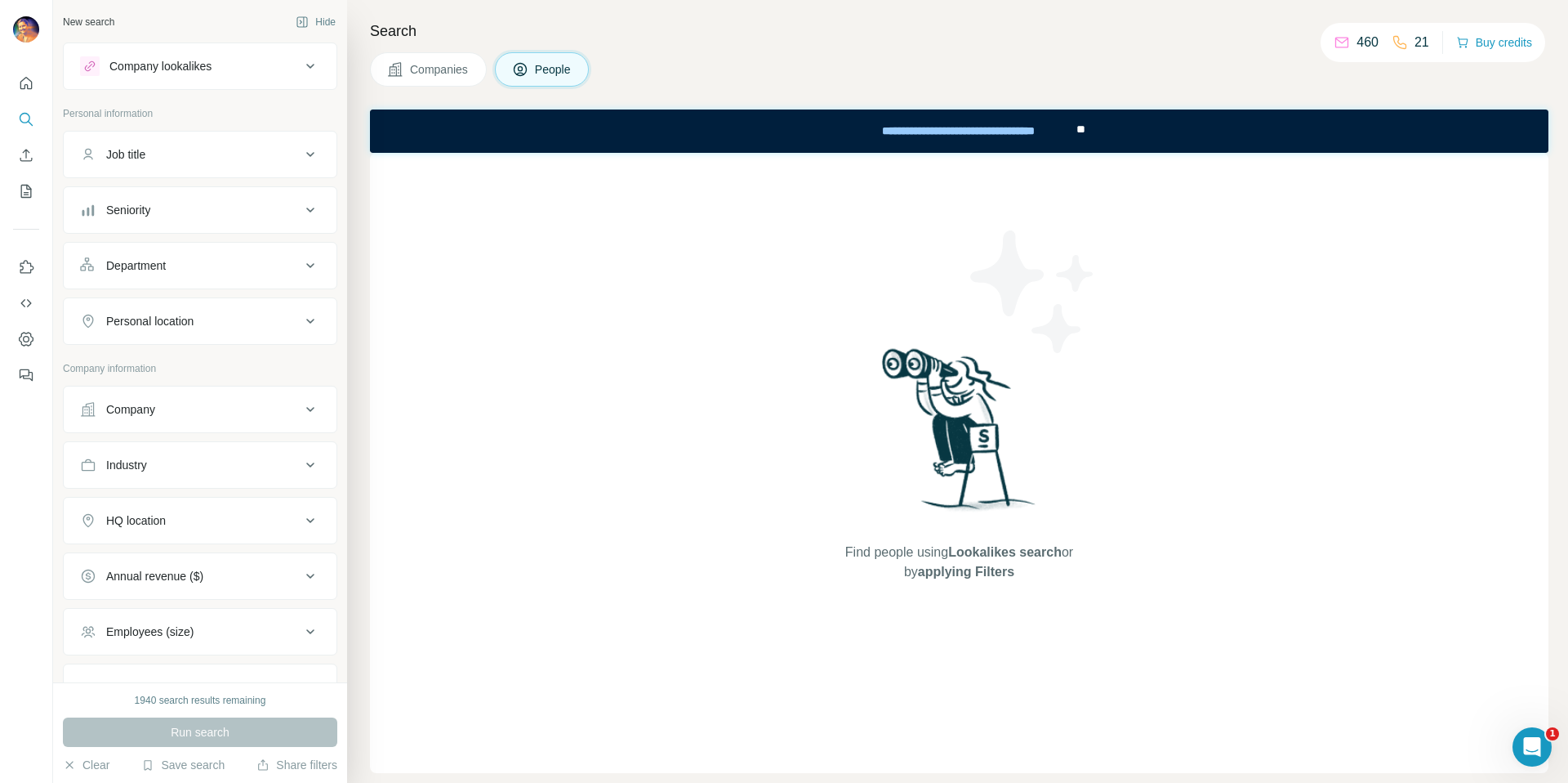
click at [195, 403] on div "Company" at bounding box center [190, 409] width 221 height 17
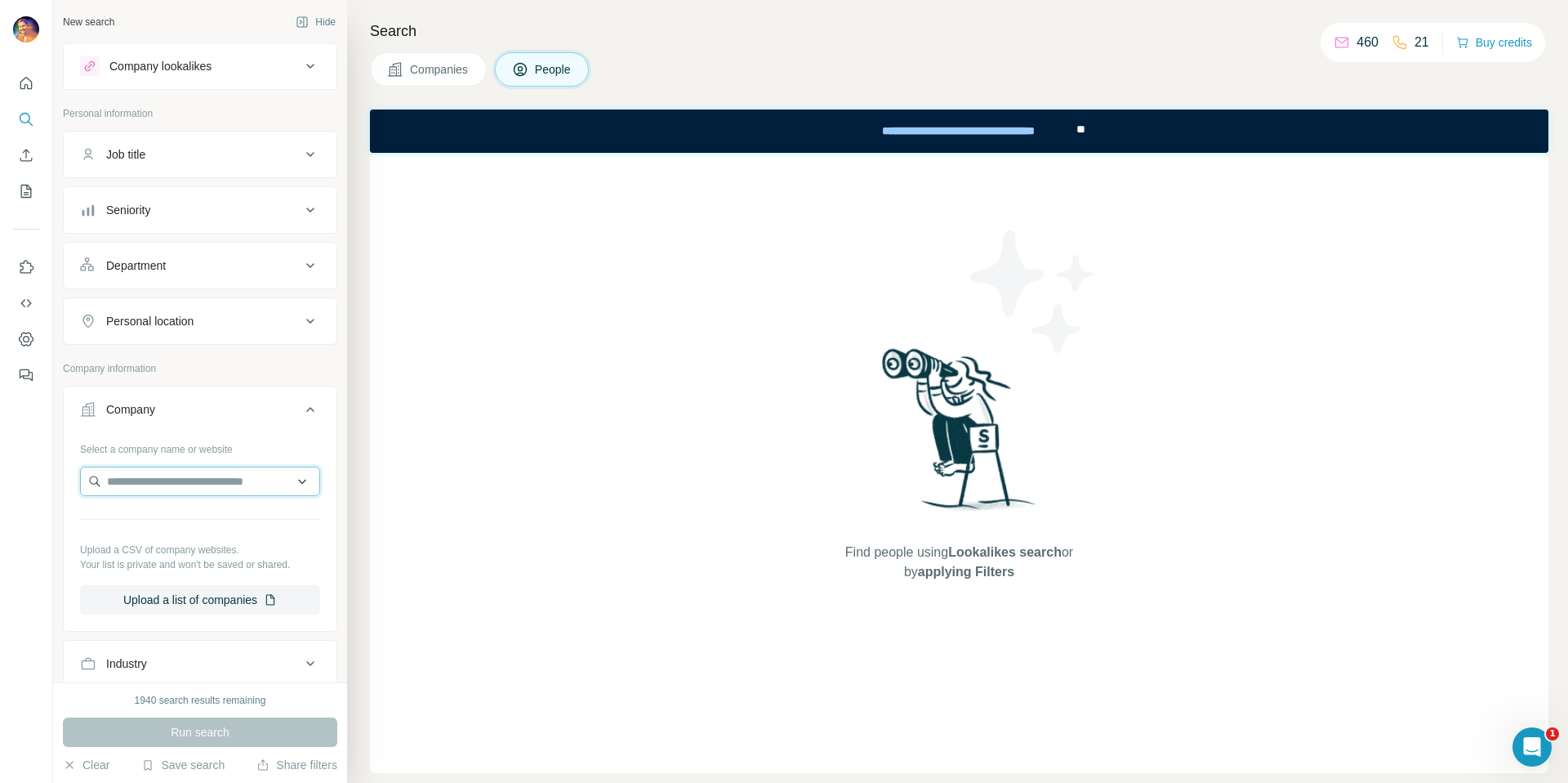
click at [185, 480] on input "text" at bounding box center [200, 481] width 240 height 29
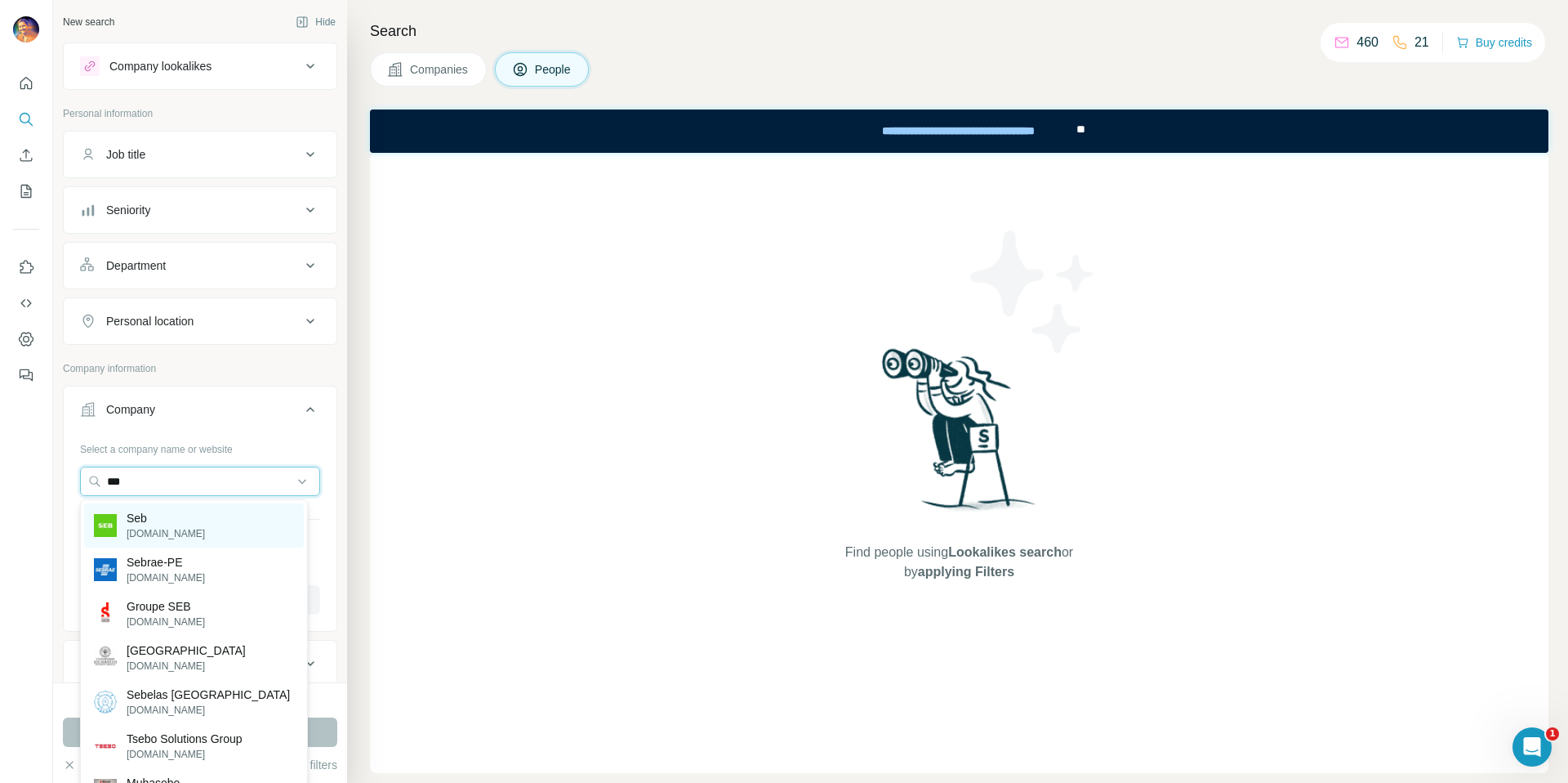
type input "***"
click at [170, 530] on p "sebgroup.com" at bounding box center [165, 533] width 79 height 15
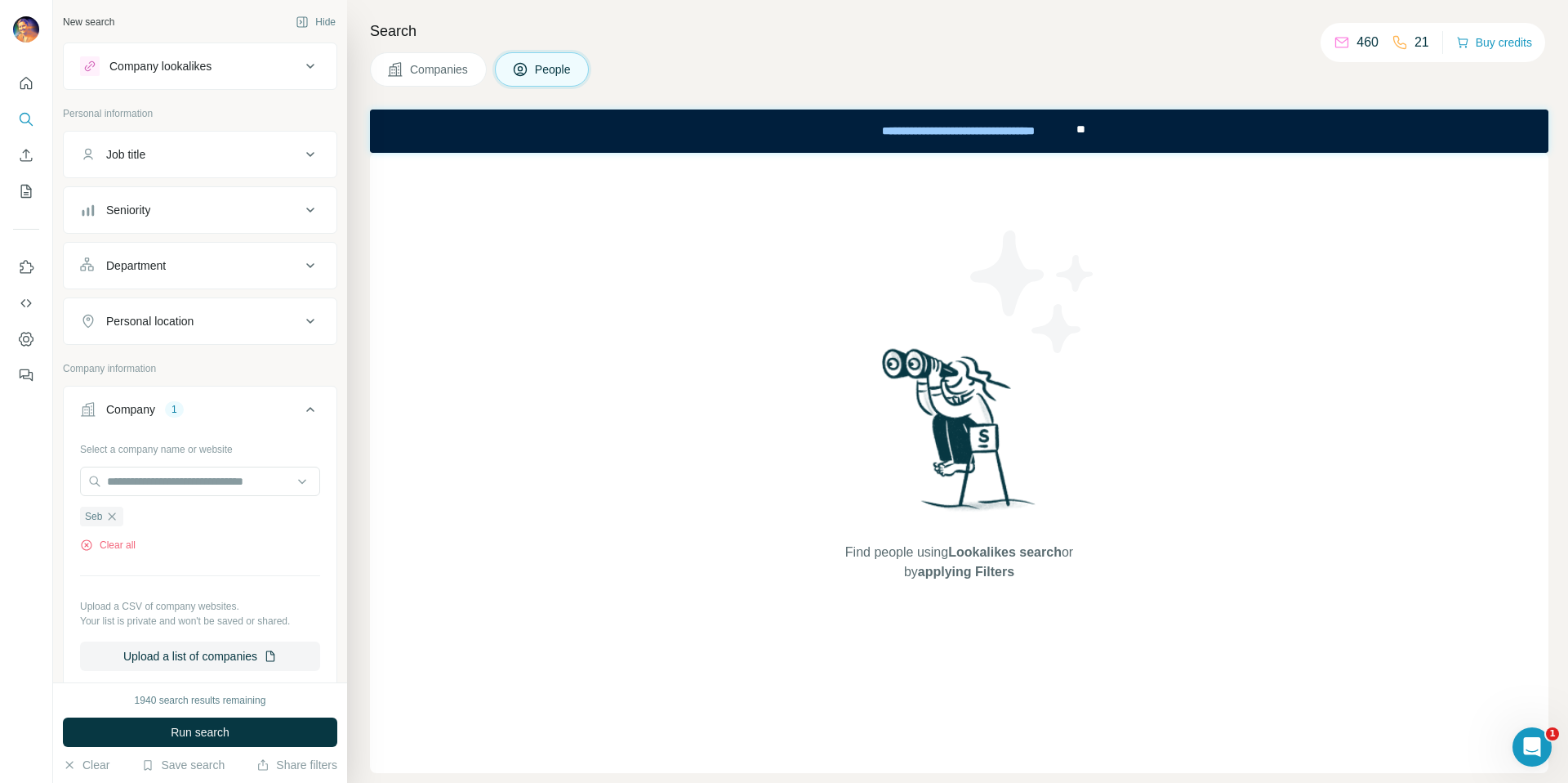
click at [268, 225] on button "Seniority" at bounding box center [200, 209] width 273 height 39
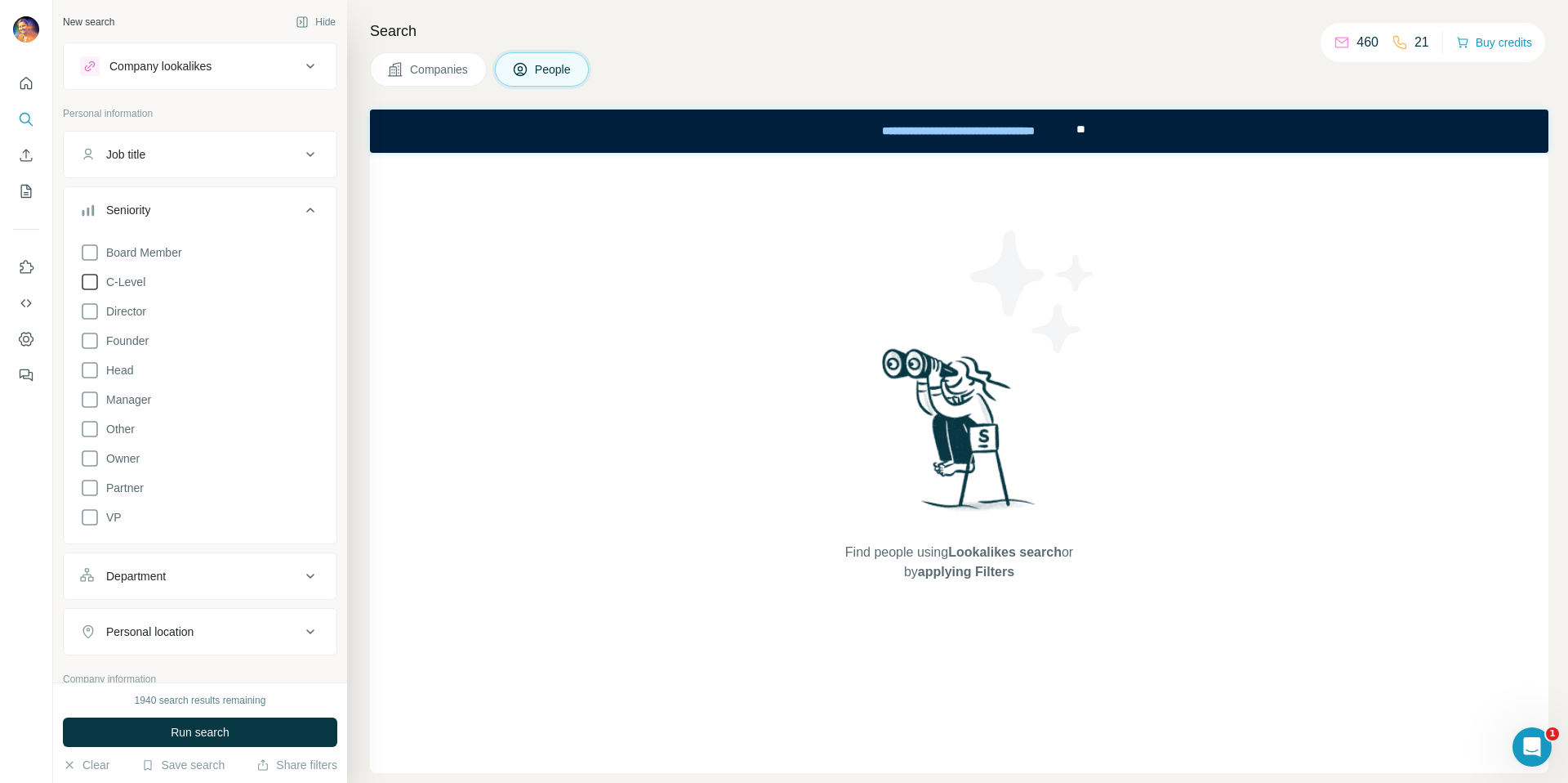
click at [134, 289] on span "C-Level" at bounding box center [122, 281] width 46 height 17
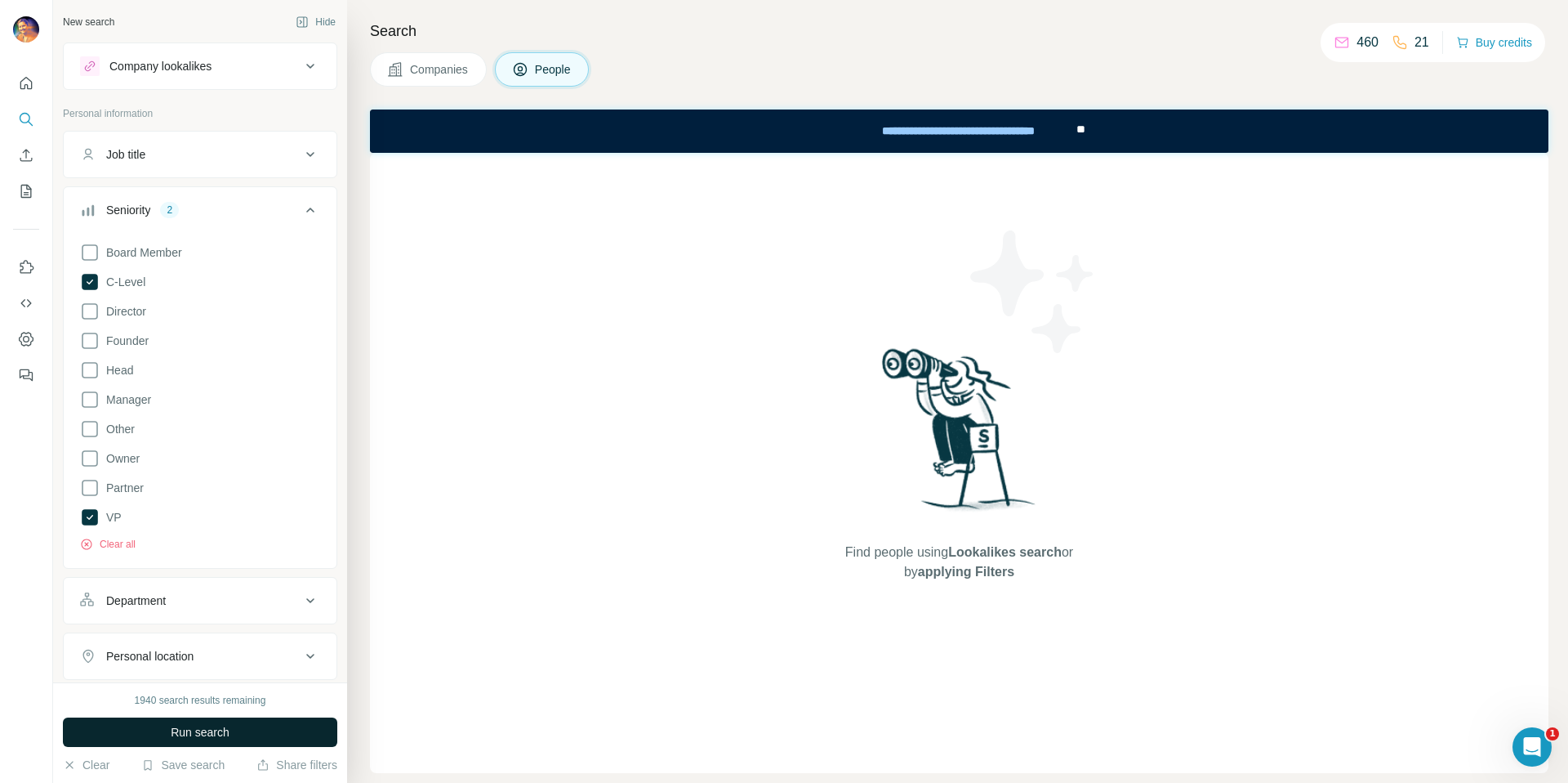
click at [198, 737] on span "Run search" at bounding box center [200, 731] width 58 height 17
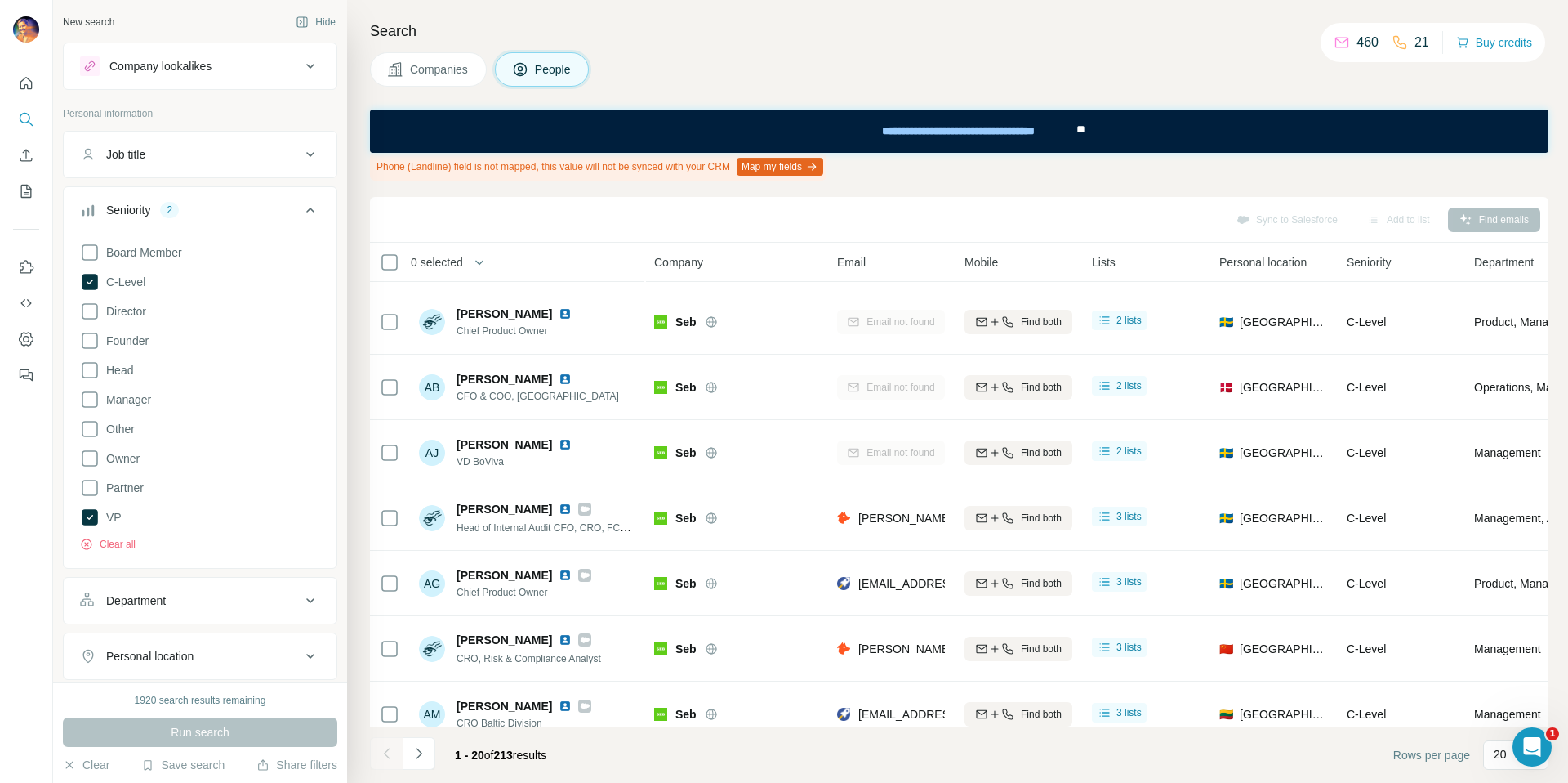
scroll to position [871, 0]
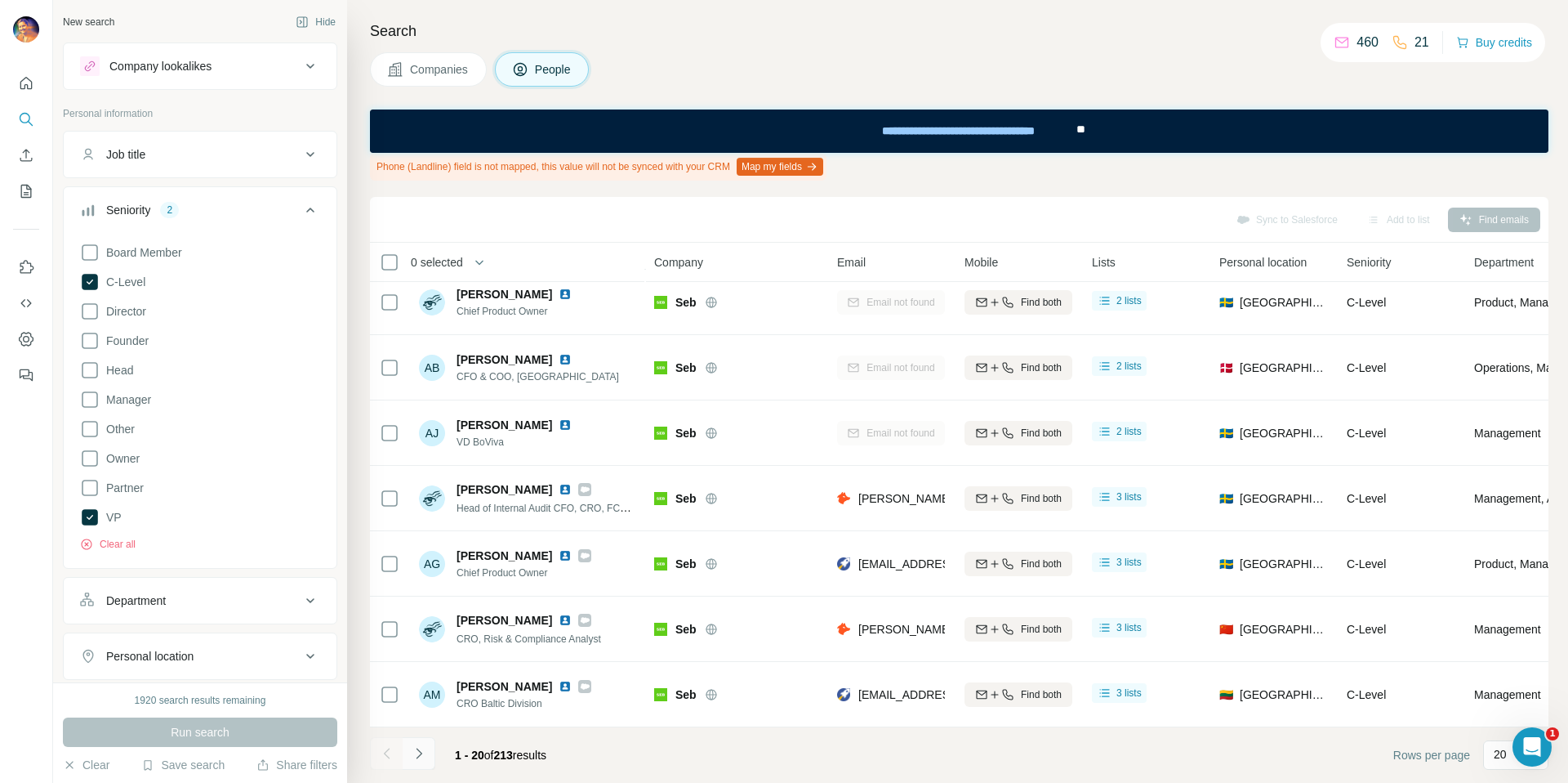
click at [416, 755] on icon "Navigate to next page" at bounding box center [419, 753] width 17 height 17
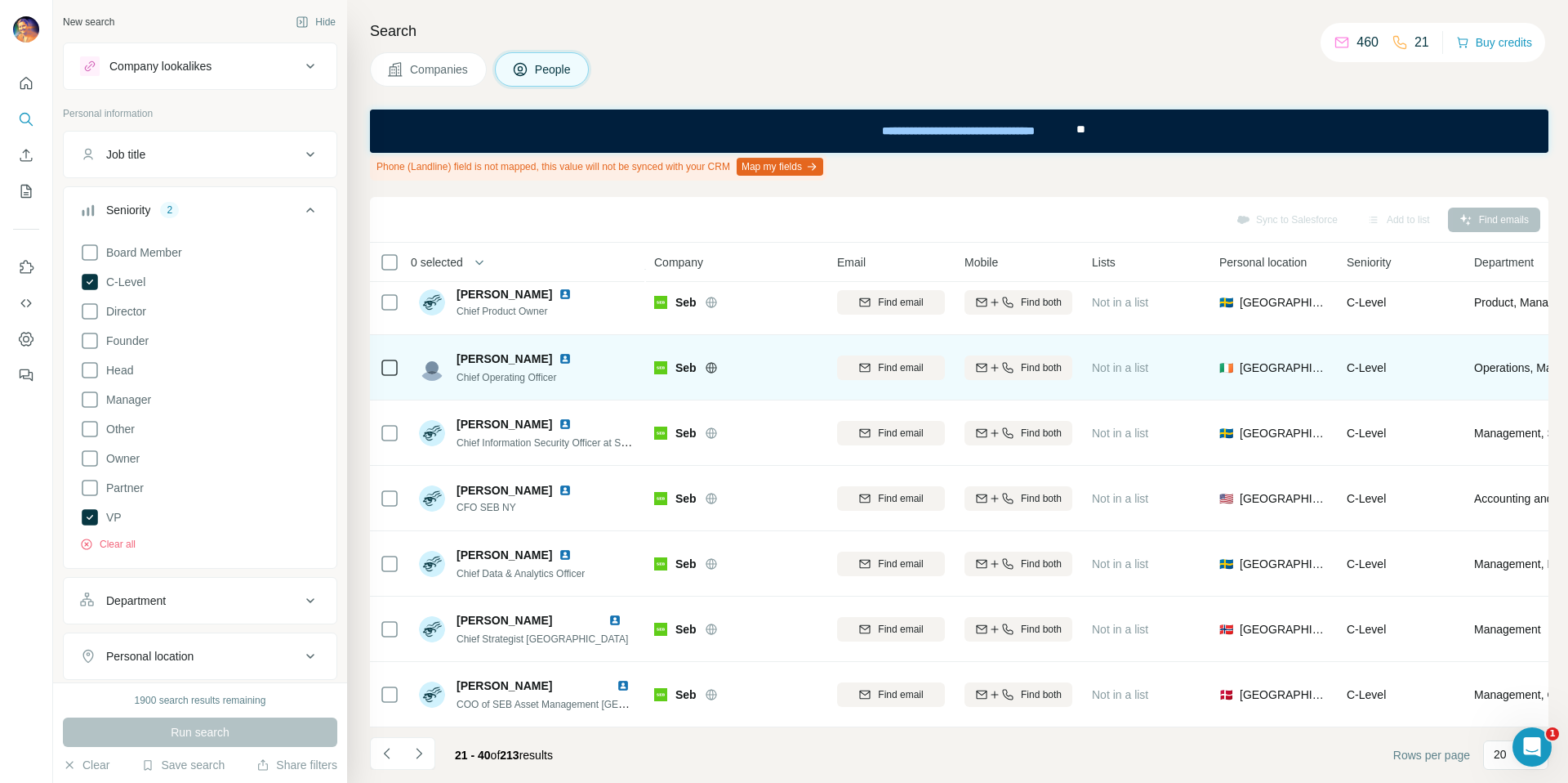
scroll to position [0, 0]
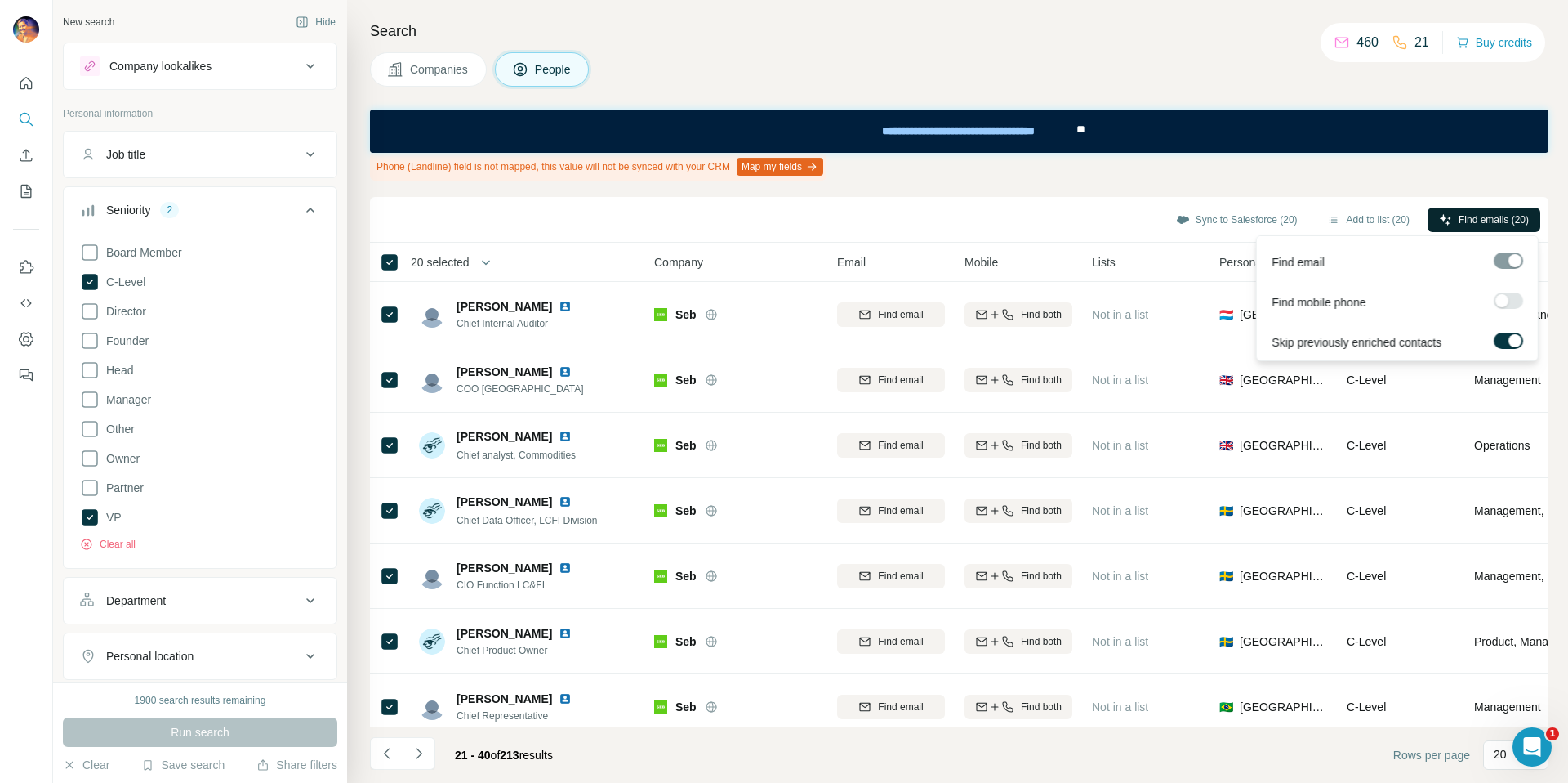
click at [1497, 213] on span "Find emails (20)" at bounding box center [1493, 219] width 70 height 15
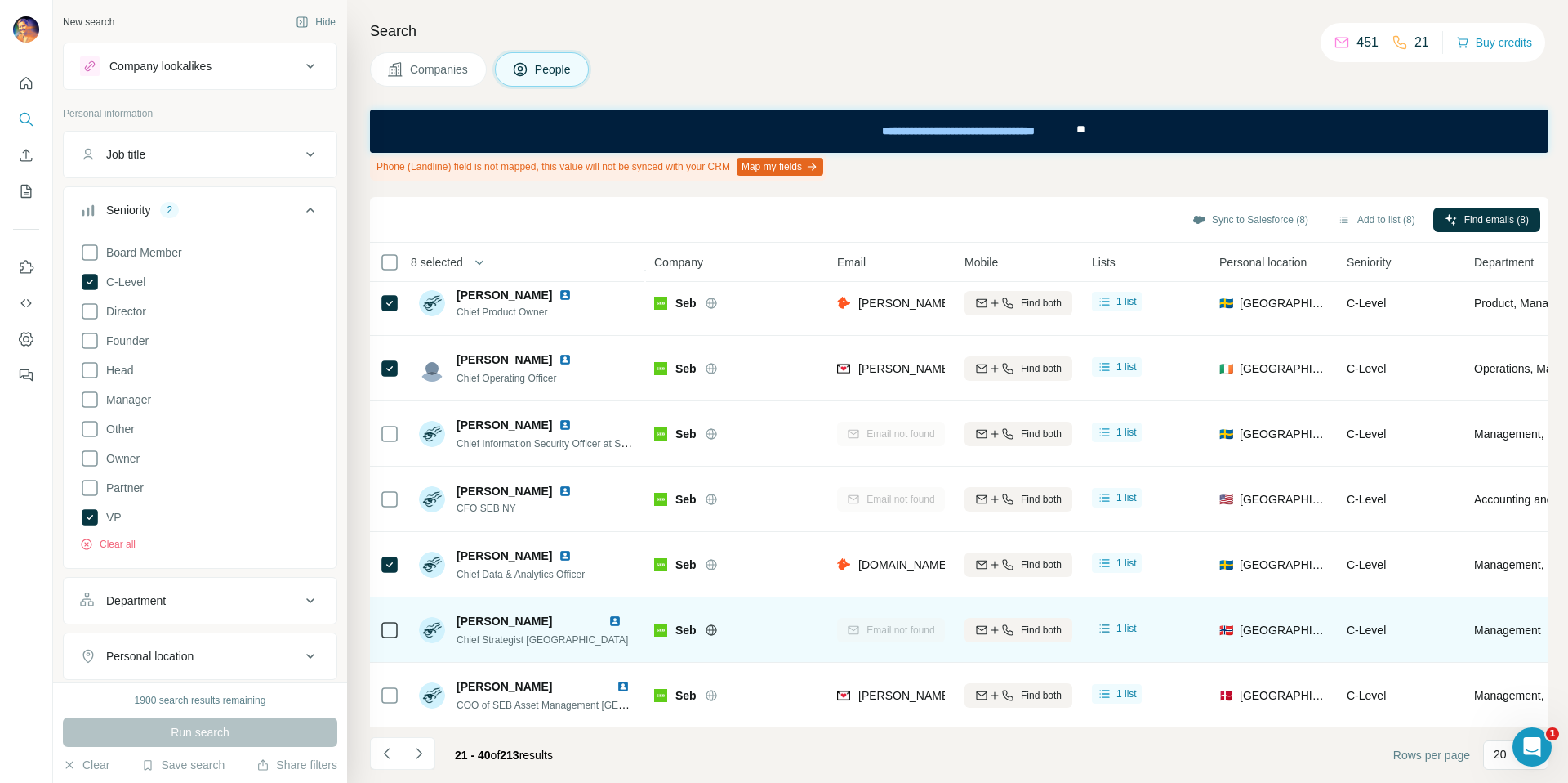
scroll to position [871, 0]
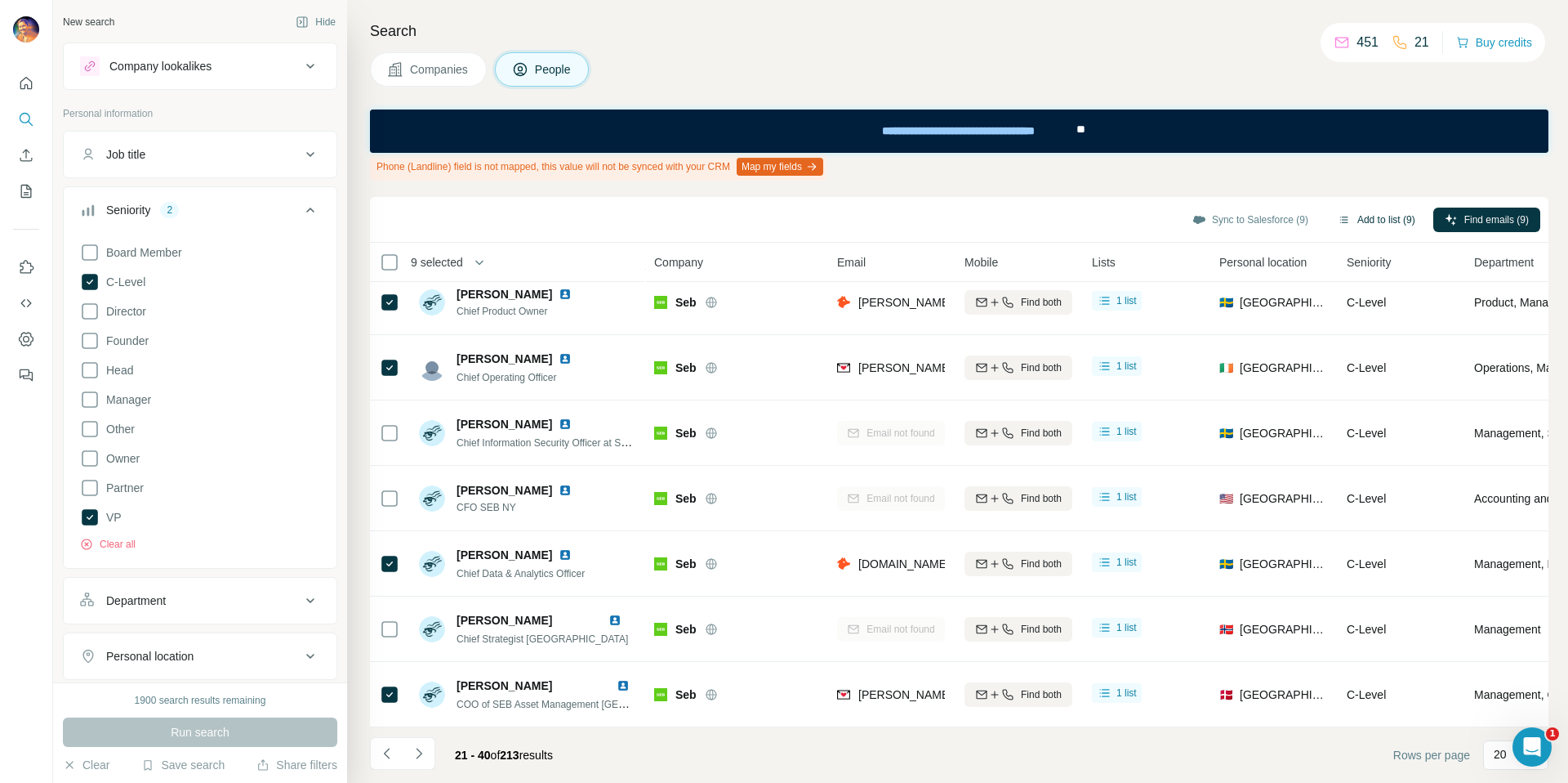
click at [1381, 213] on button "Add to list (9)" at bounding box center [1375, 219] width 100 height 24
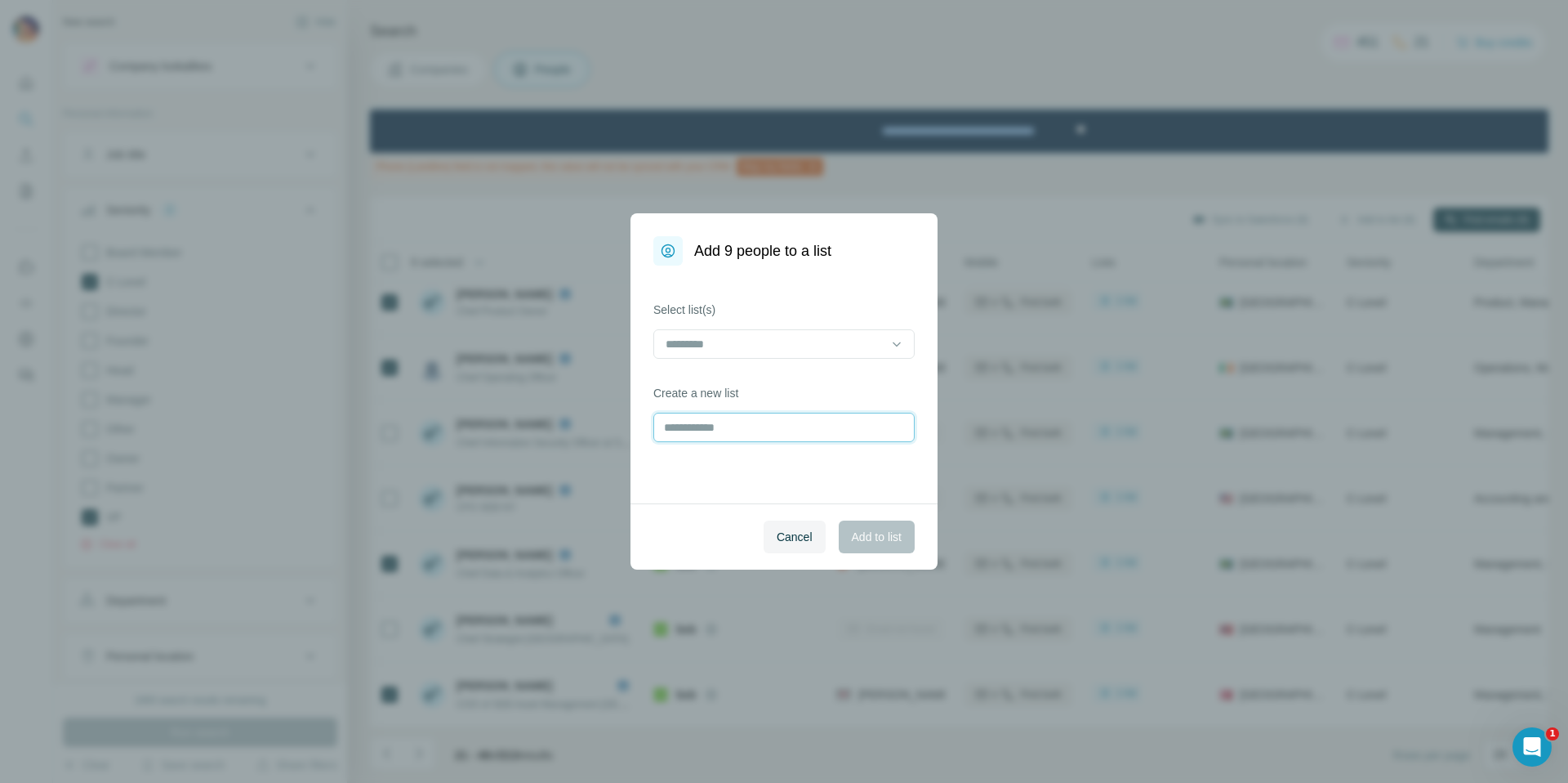
click at [687, 438] on input "text" at bounding box center [784, 428] width 261 height 29
type input "**********"
click at [897, 537] on span "Add to list" at bounding box center [876, 537] width 50 height 17
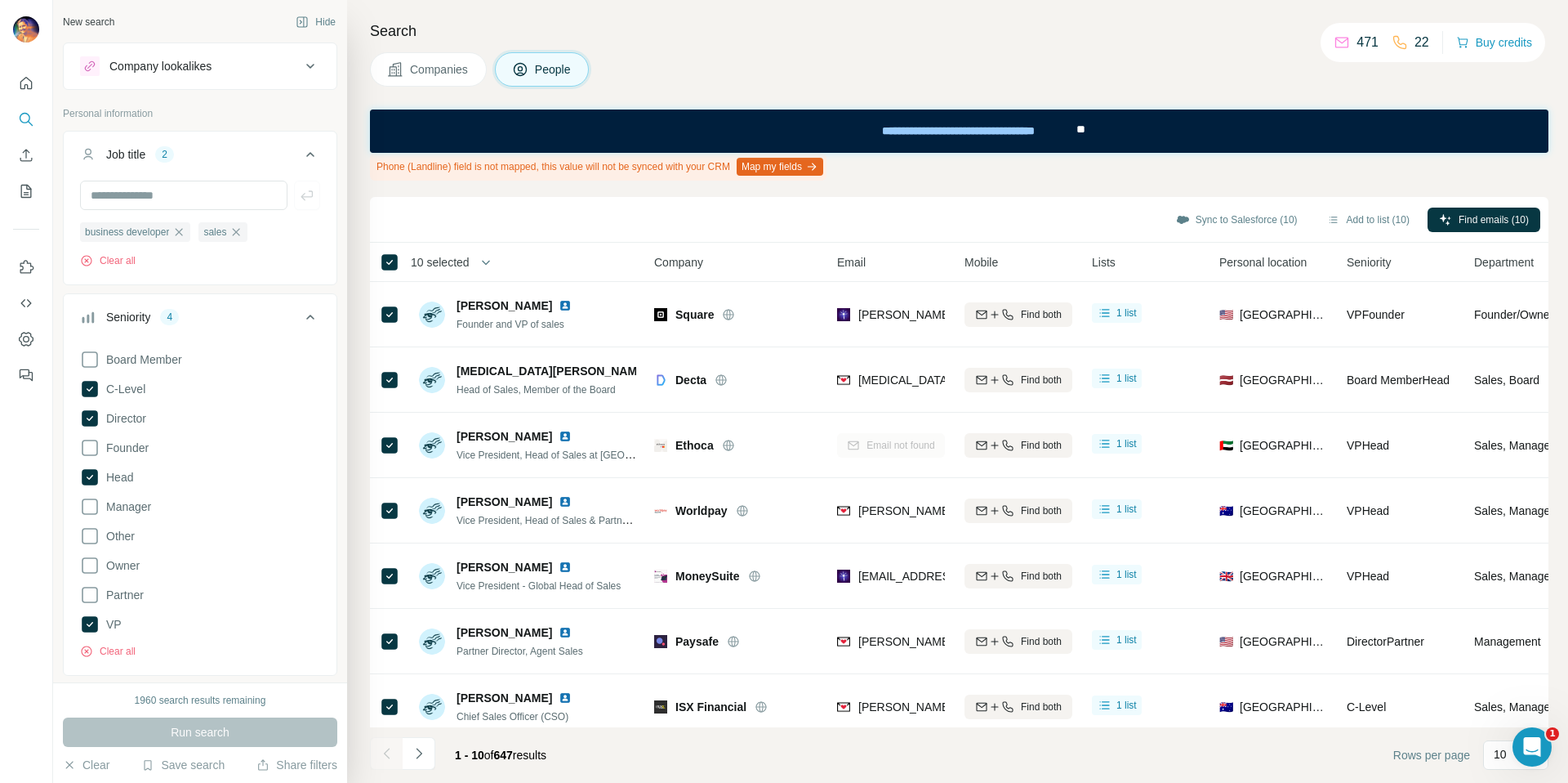
scroll to position [1177, 0]
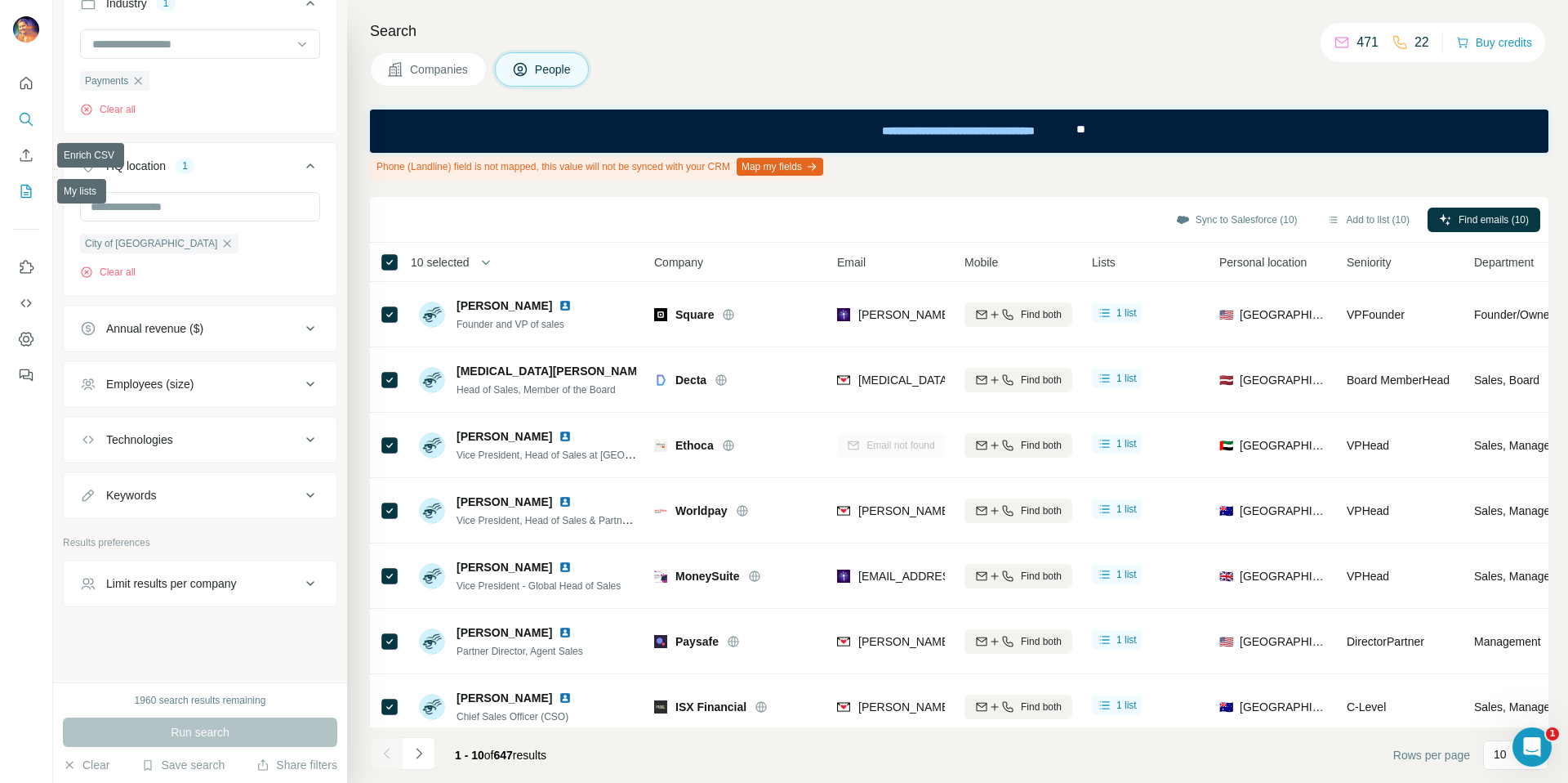
click at [23, 188] on icon "My lists" at bounding box center [25, 191] width 17 height 17
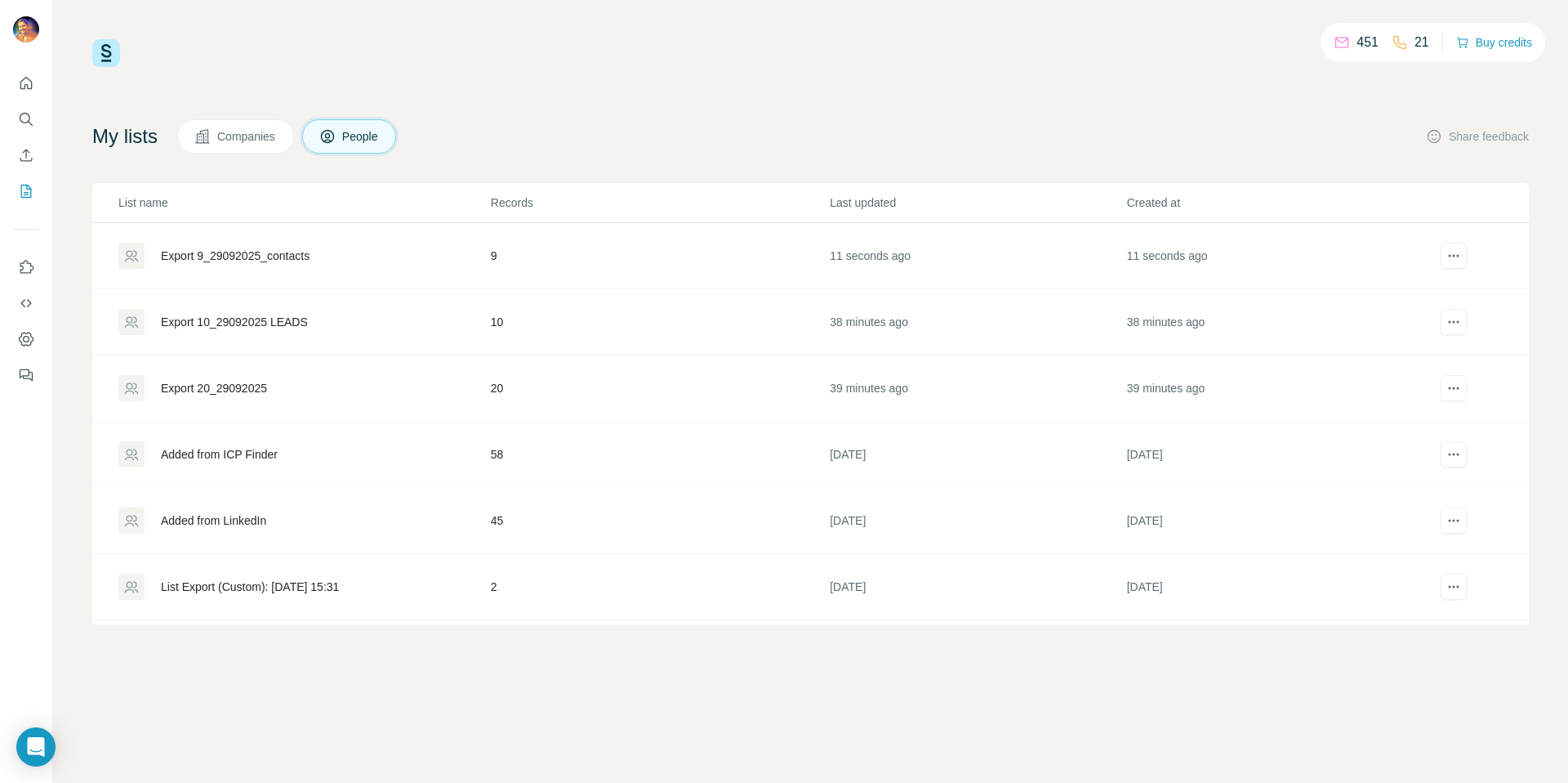
click at [249, 257] on div "Export 9_29092025_contacts" at bounding box center [235, 255] width 149 height 17
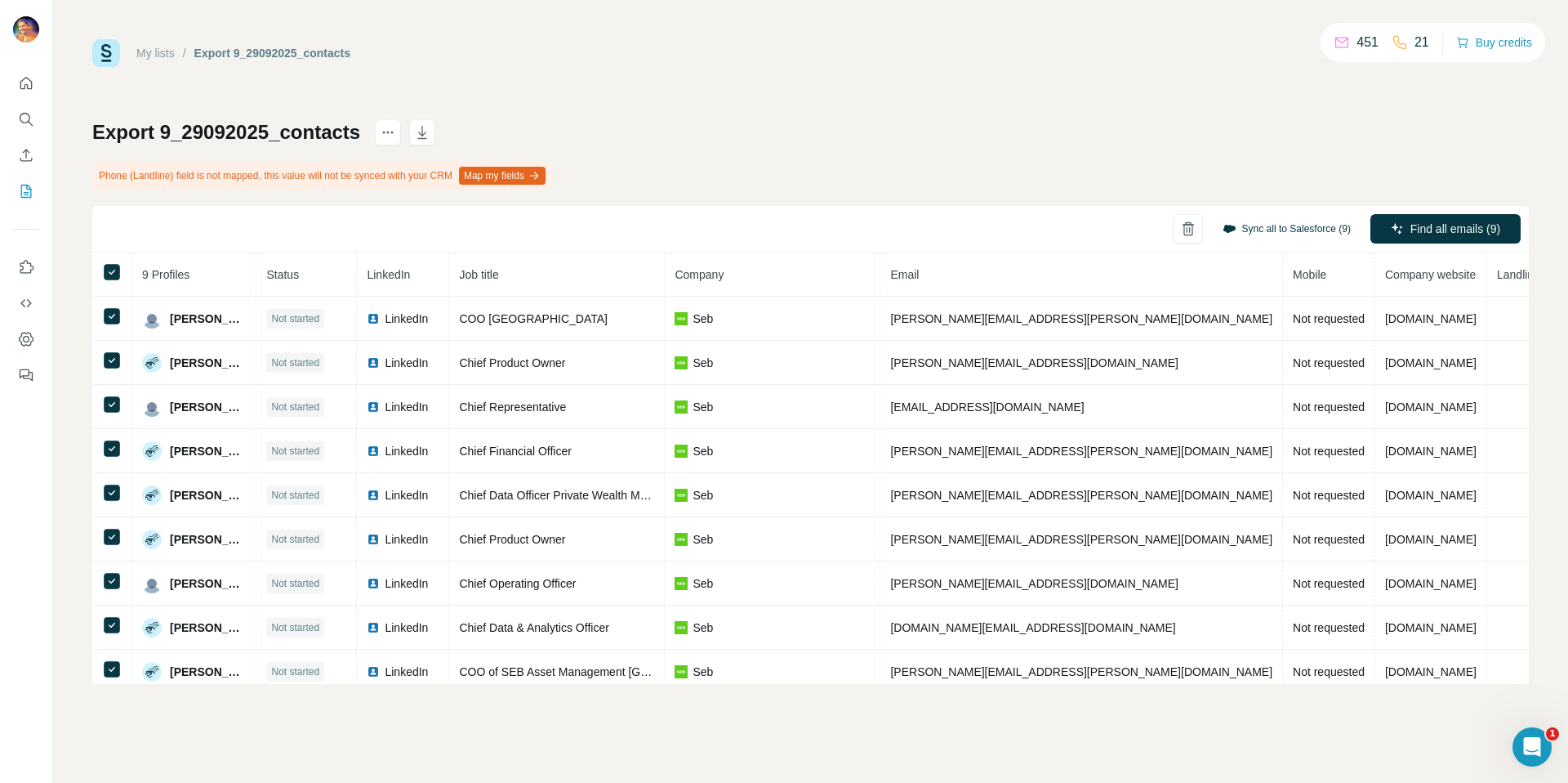
click at [1283, 228] on button "Sync all to Salesforce (9)" at bounding box center [1286, 228] width 151 height 24
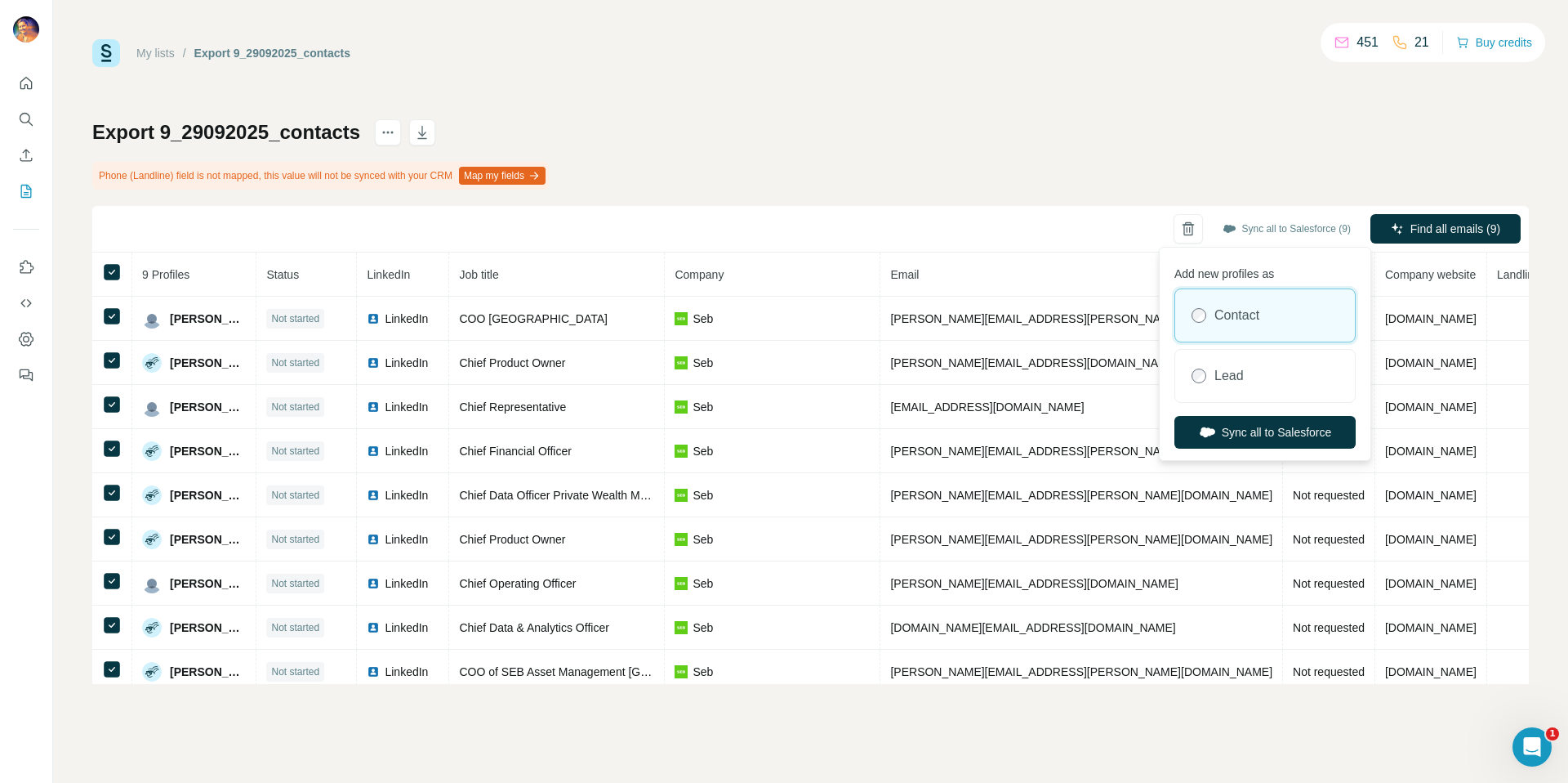
click at [1259, 322] on label "Contact" at bounding box center [1236, 316] width 45 height 19
click at [1264, 437] on button "Sync all to Salesforce" at bounding box center [1264, 432] width 181 height 33
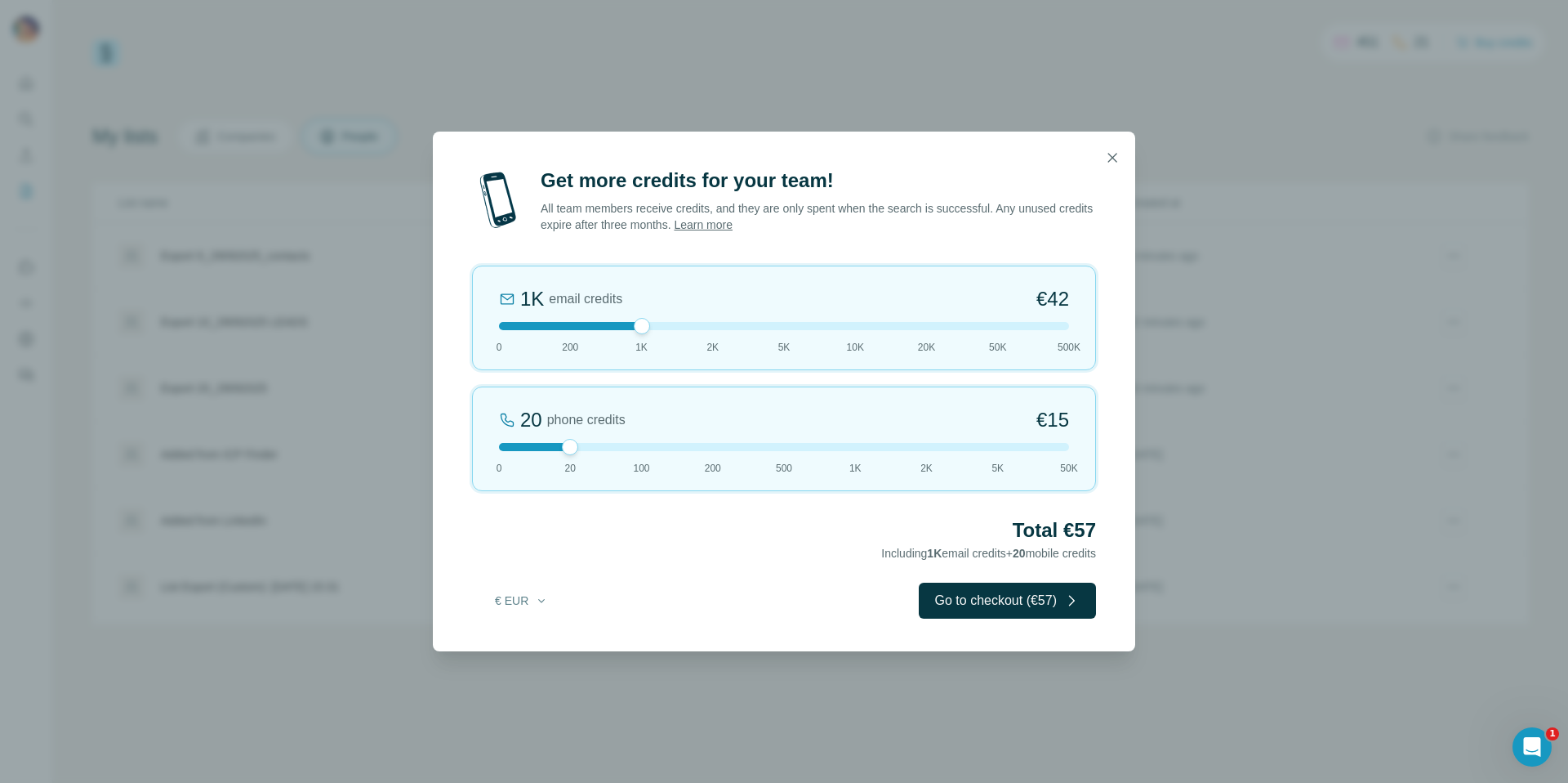
drag, startPoint x: 569, startPoint y: 323, endPoint x: 621, endPoint y: 327, distance: 52.2
click at [621, 327] on div at bounding box center [784, 326] width 570 height 8
drag, startPoint x: 641, startPoint y: 325, endPoint x: 702, endPoint y: 328, distance: 61.1
click at [702, 328] on div at bounding box center [784, 326] width 570 height 8
drag, startPoint x: 716, startPoint y: 325, endPoint x: 768, endPoint y: 332, distance: 52.5
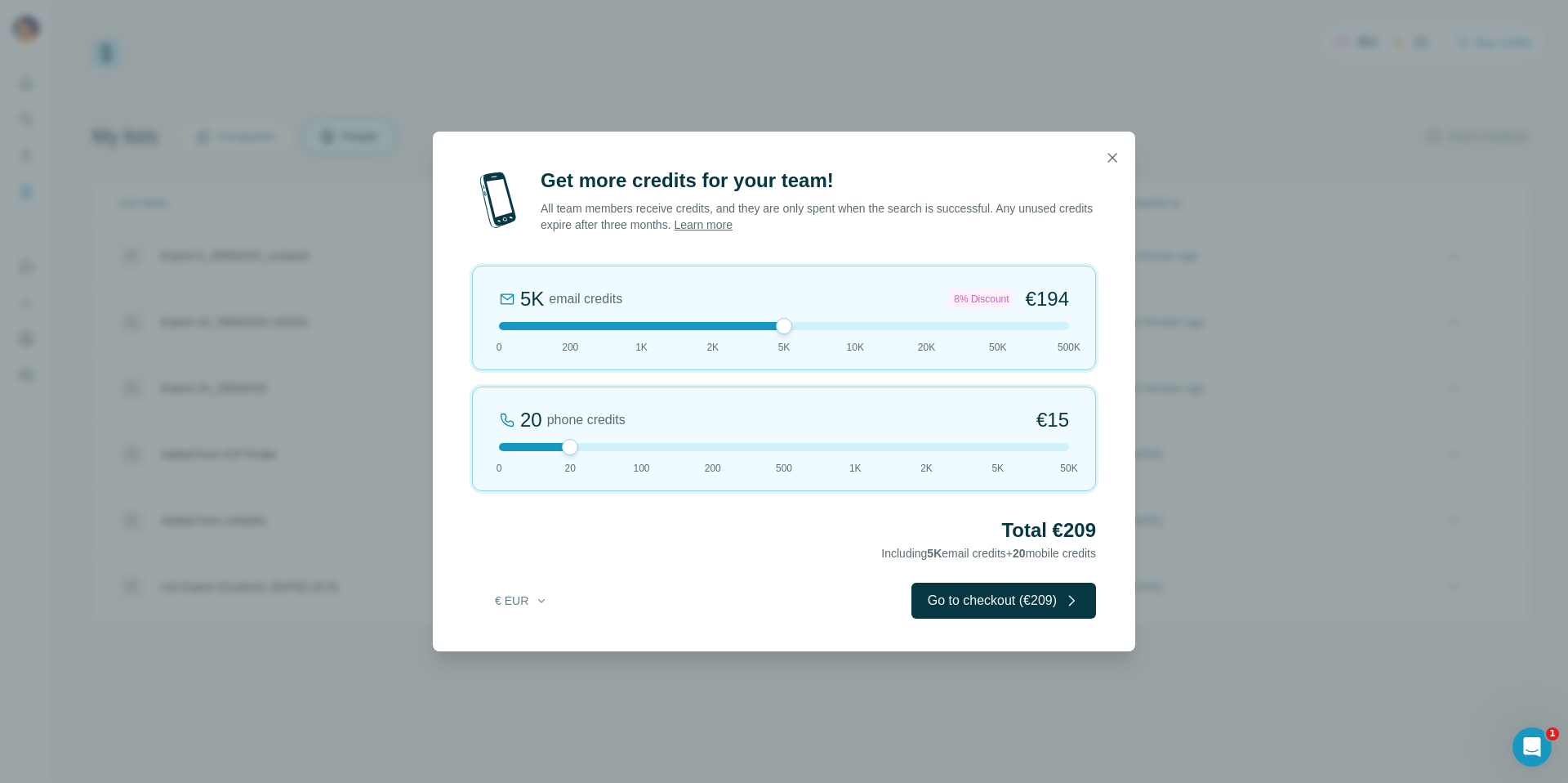
click at [768, 332] on div "5K email credits 8% Discount €194 0 200 1K 2K 5K 10K 20K 50K 500K" at bounding box center [784, 317] width 624 height 104
drag, startPoint x: 784, startPoint y: 329, endPoint x: 877, endPoint y: 330, distance: 93.0
click at [877, 330] on div "10K email credits 12% Discount €370 0 200 1K 2K 5K 10K 20K 50K 500K" at bounding box center [784, 317] width 624 height 104
click at [1107, 158] on icon "button" at bounding box center [1112, 158] width 17 height 17
